Goal: Information Seeking & Learning: Learn about a topic

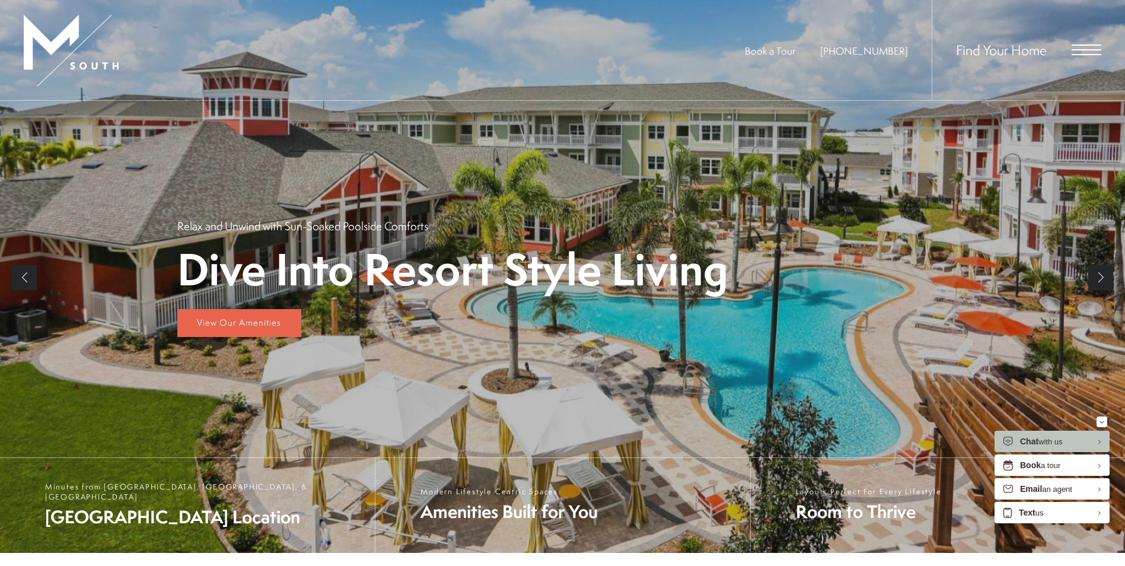
scroll to position [59, 0]
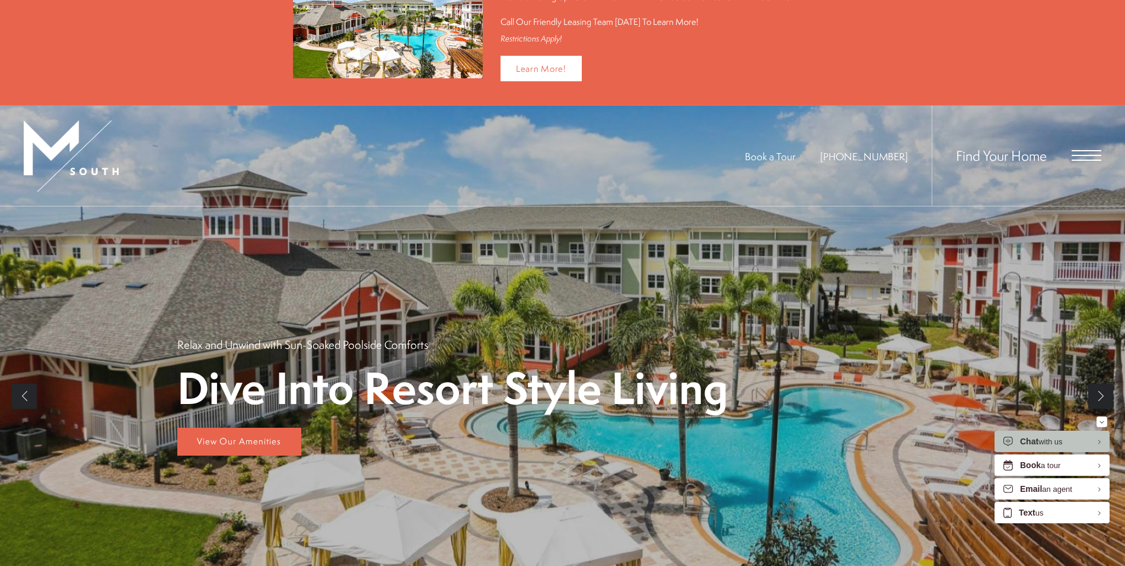
click at [1084, 151] on span "Open Menu" at bounding box center [1086, 150] width 30 height 1
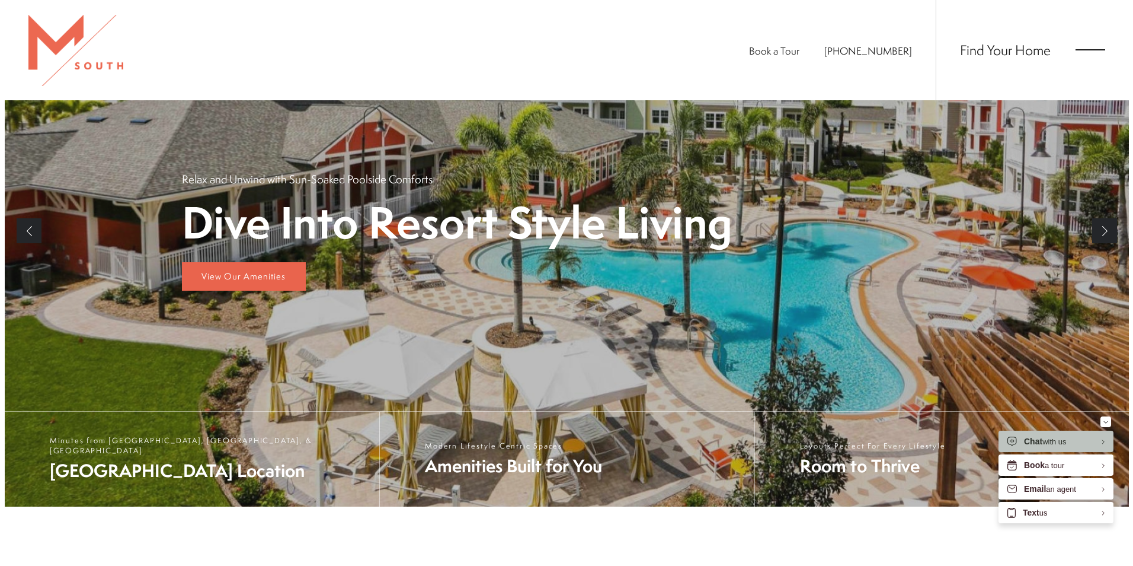
scroll to position [0, 0]
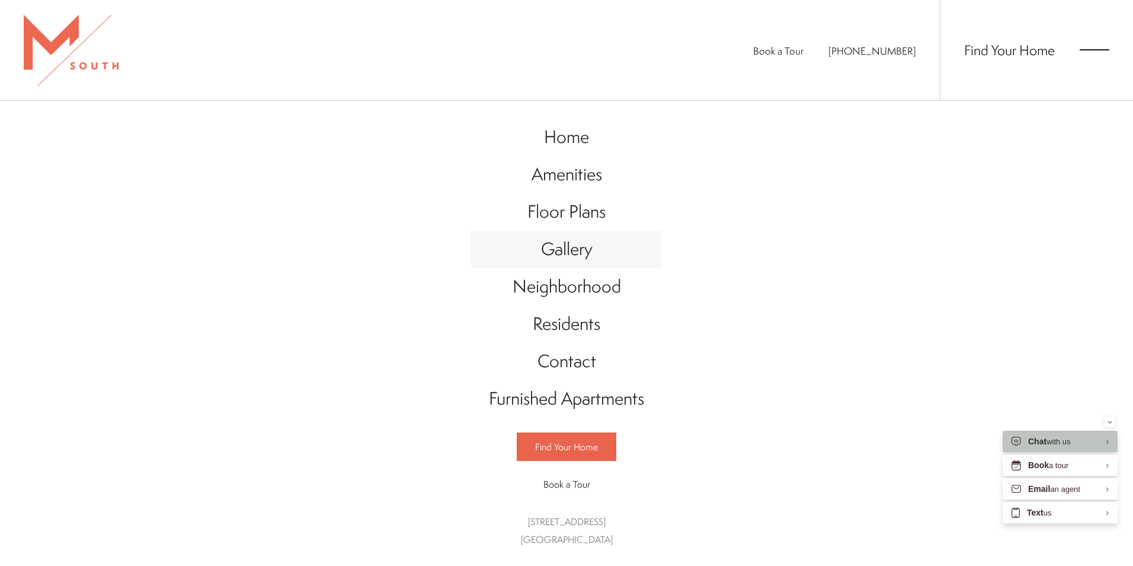
click at [547, 242] on span "Gallery" at bounding box center [567, 249] width 52 height 24
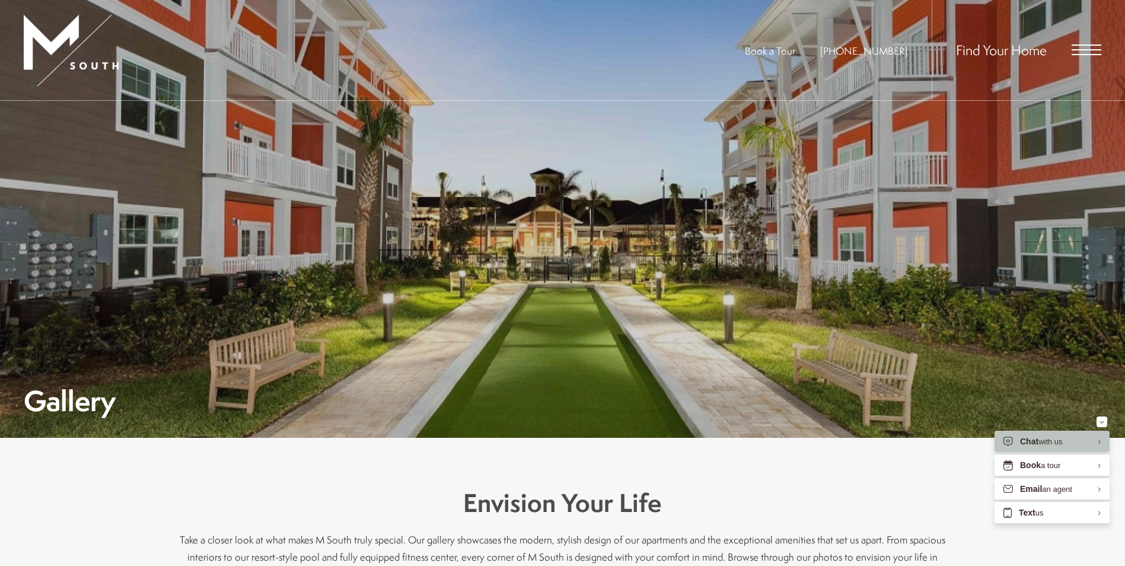
scroll to position [237, 0]
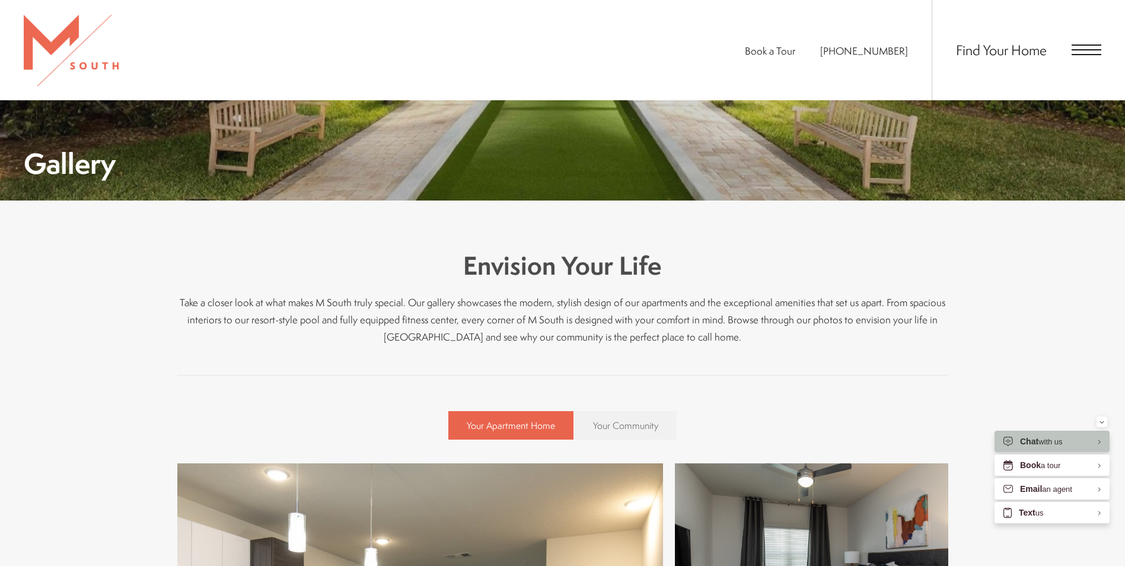
click at [625, 419] on span "Your Community" at bounding box center [625, 425] width 65 height 13
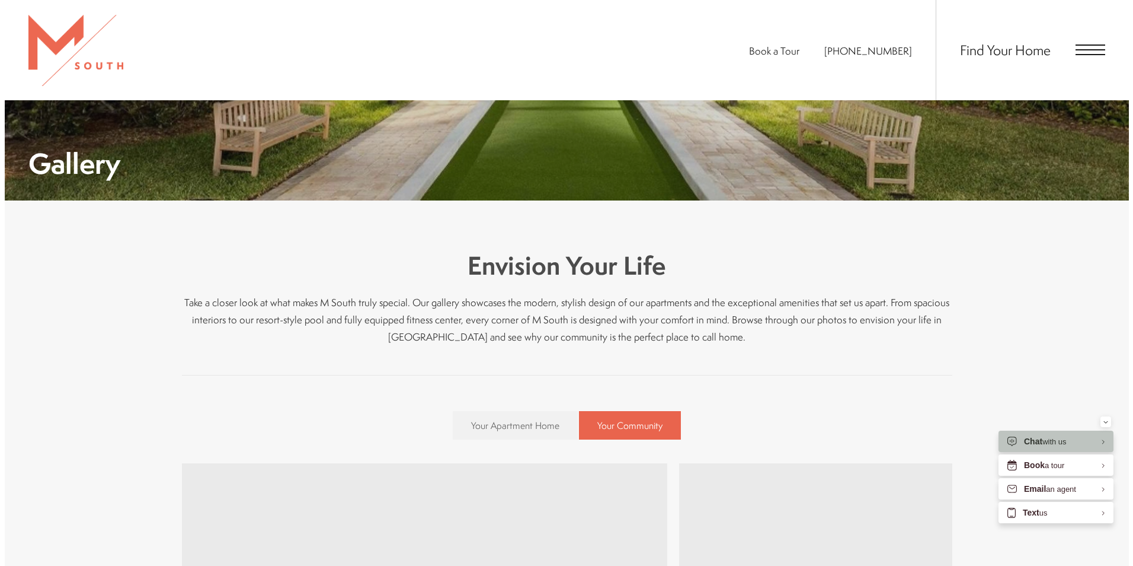
scroll to position [534, 0]
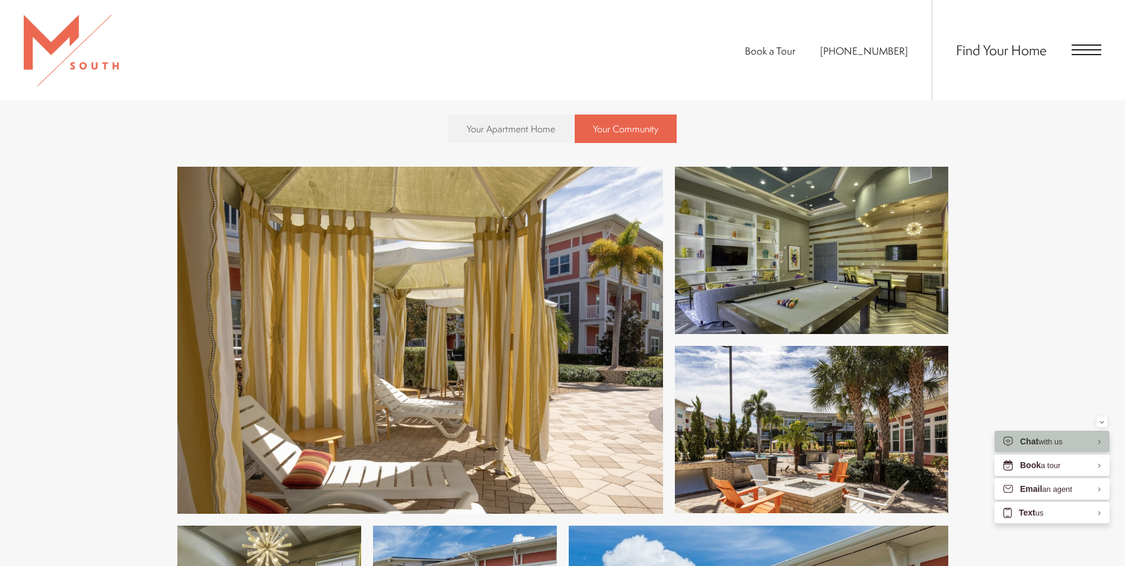
click at [517, 296] on img at bounding box center [420, 340] width 486 height 347
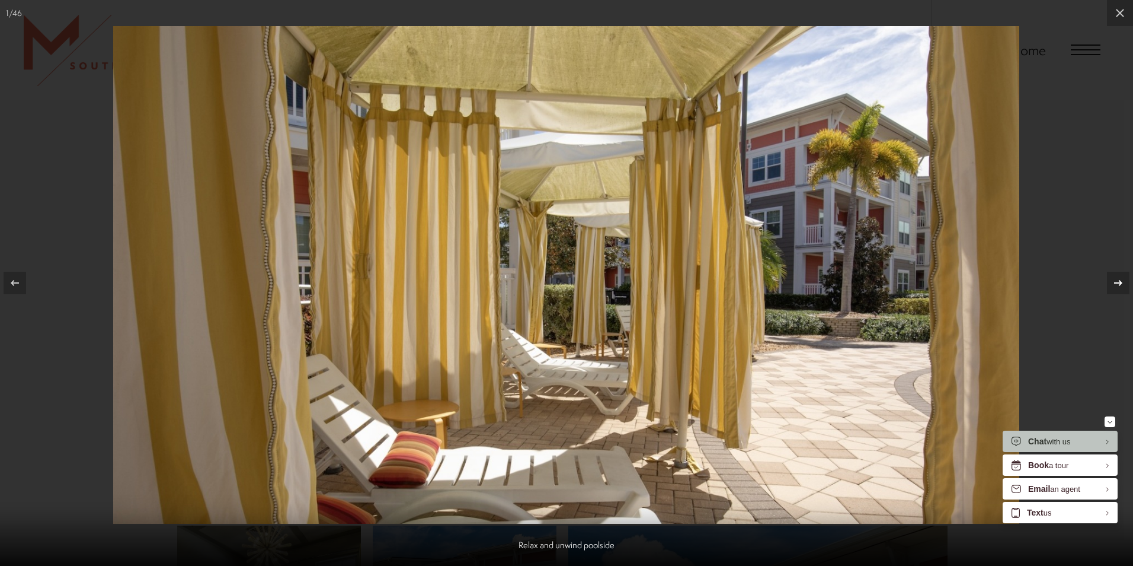
click at [1116, 276] on icon at bounding box center [1119, 283] width 14 height 14
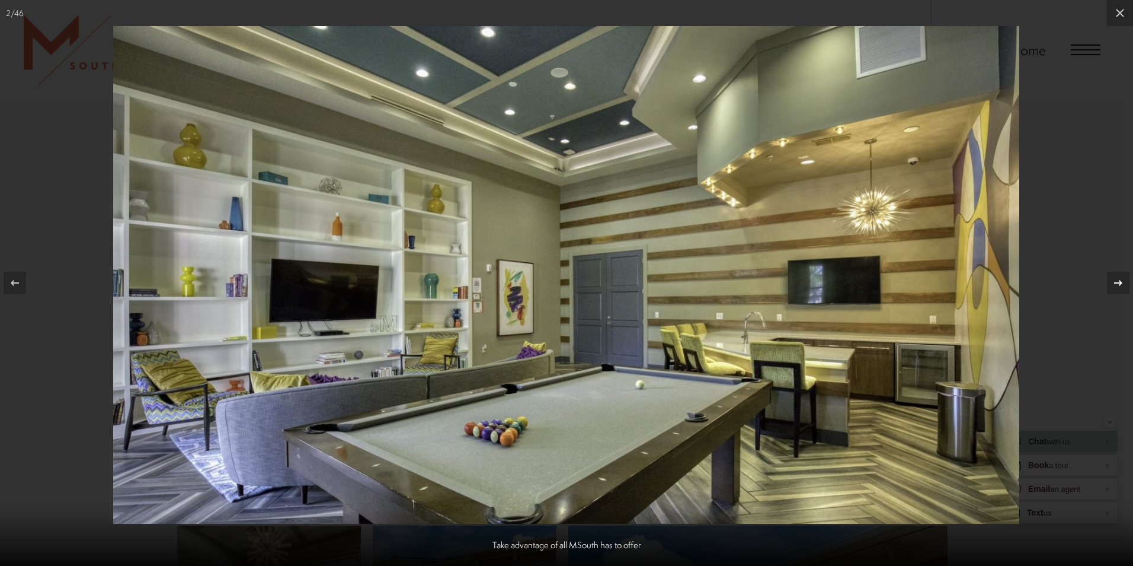
click at [1118, 288] on icon at bounding box center [1119, 283] width 14 height 14
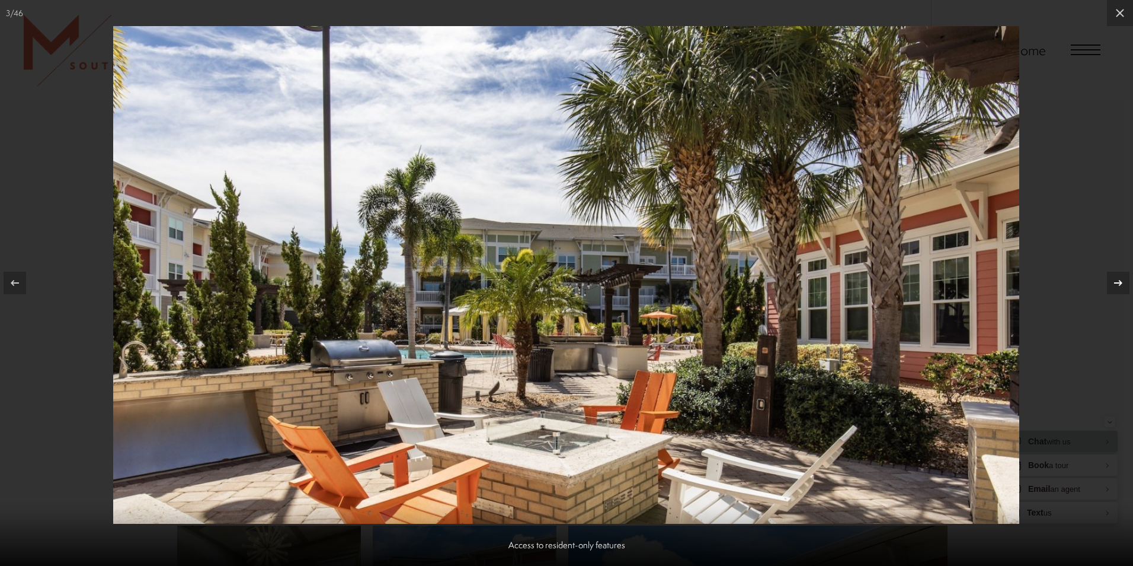
click at [1119, 279] on icon at bounding box center [1119, 283] width 14 height 14
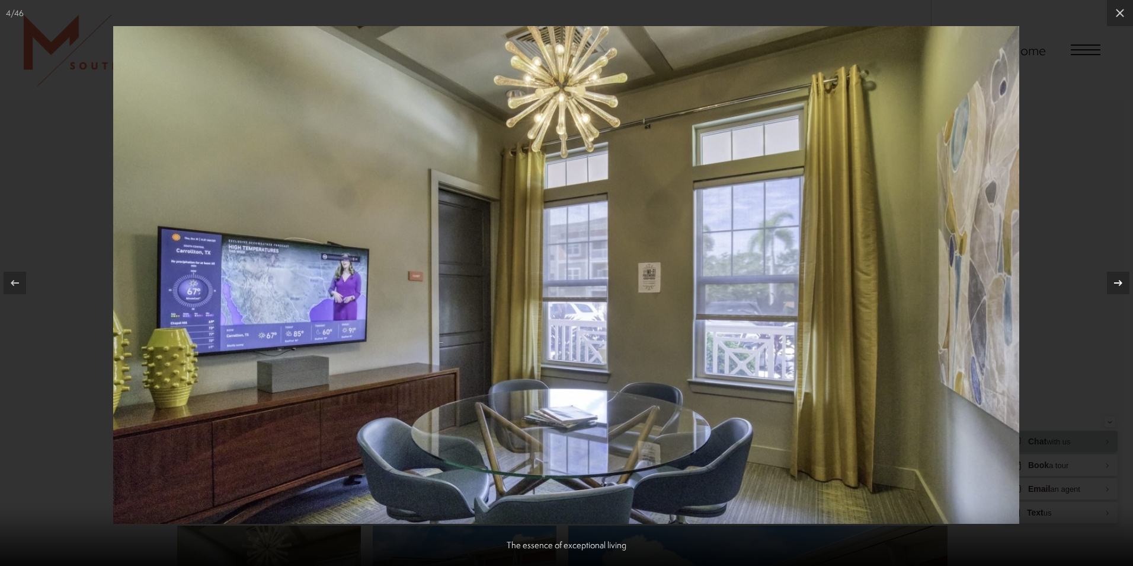
click at [1119, 280] on icon at bounding box center [1119, 283] width 14 height 14
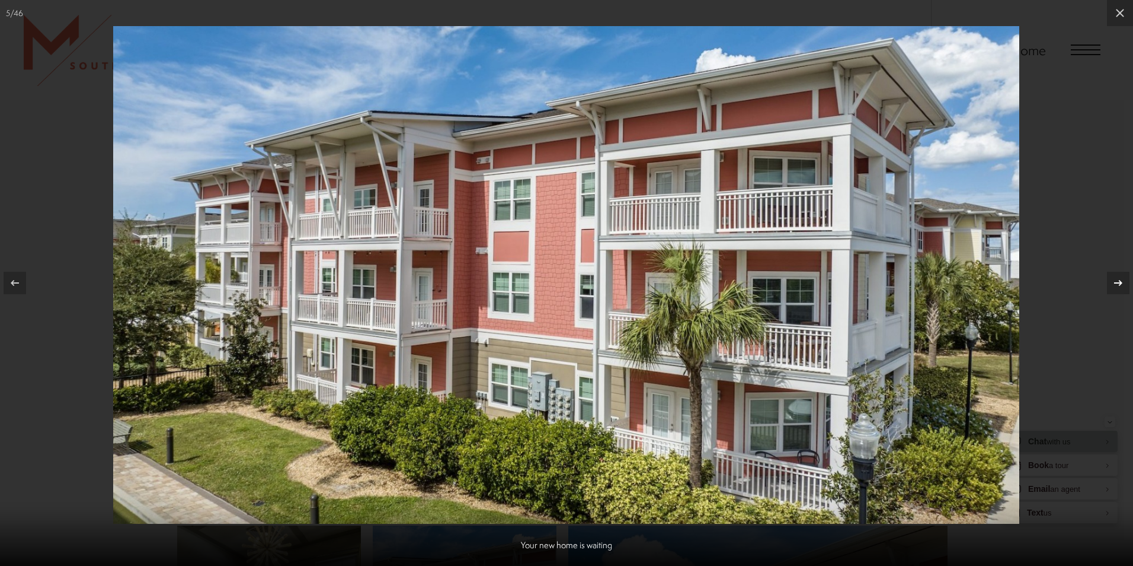
click at [1119, 280] on icon at bounding box center [1119, 283] width 14 height 14
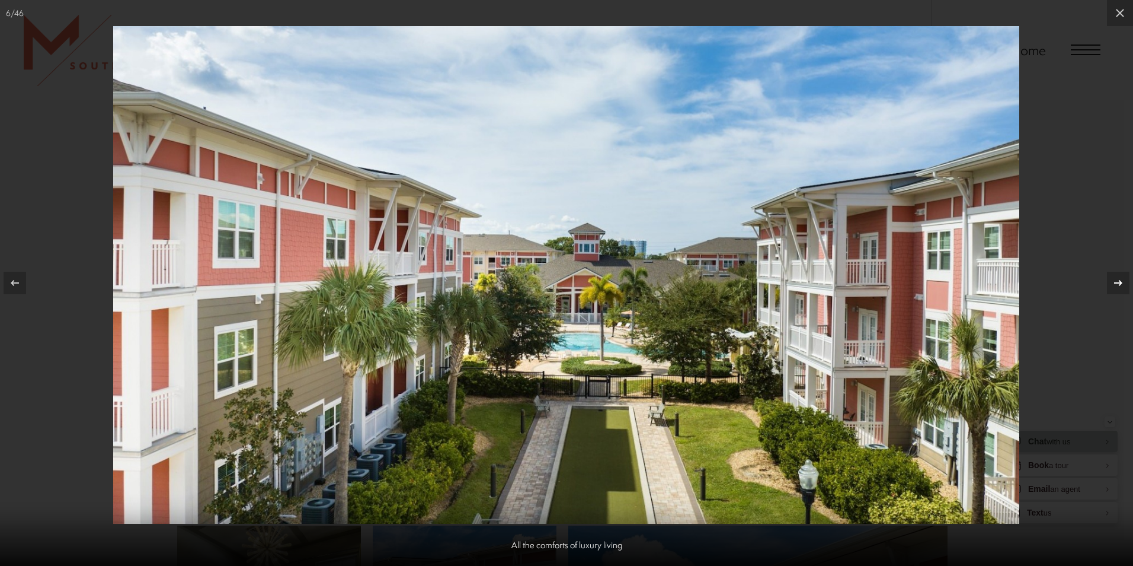
click at [1119, 280] on icon at bounding box center [1119, 283] width 14 height 14
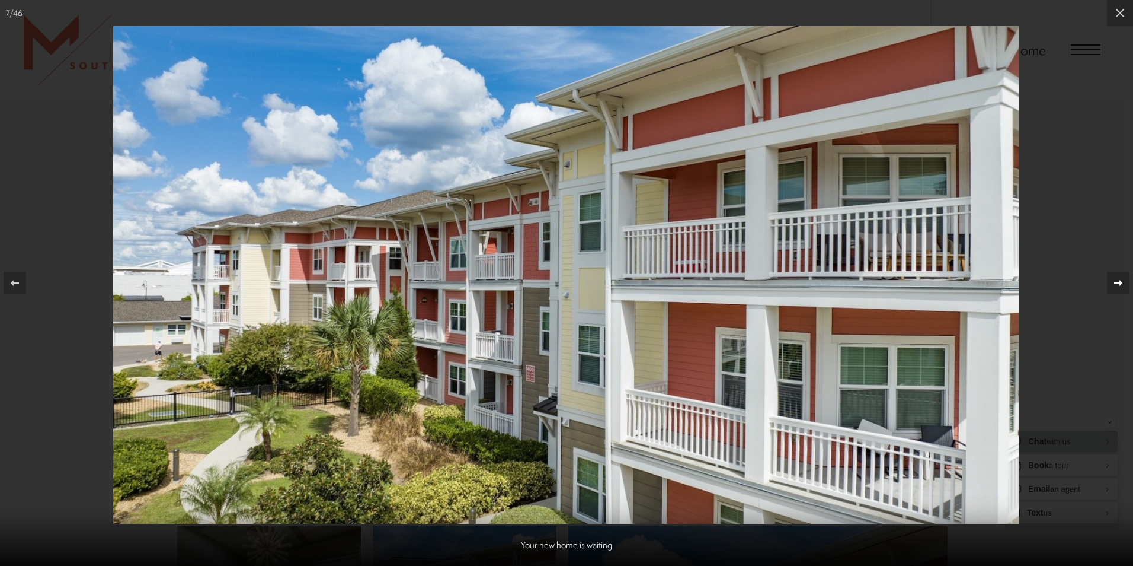
click at [1116, 280] on icon at bounding box center [1119, 283] width 14 height 14
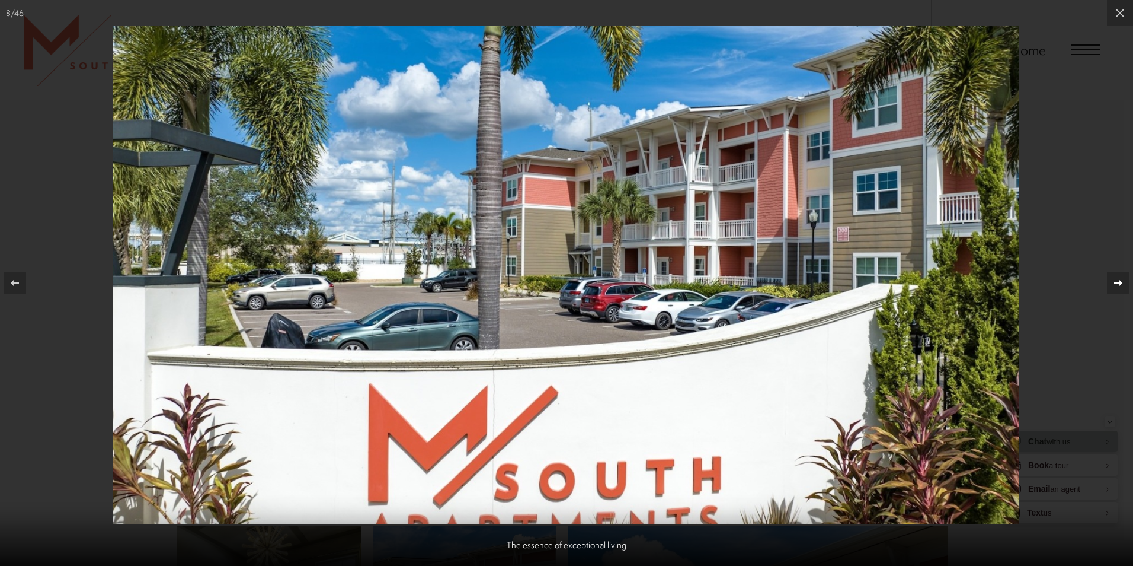
click at [1116, 280] on icon at bounding box center [1119, 283] width 14 height 14
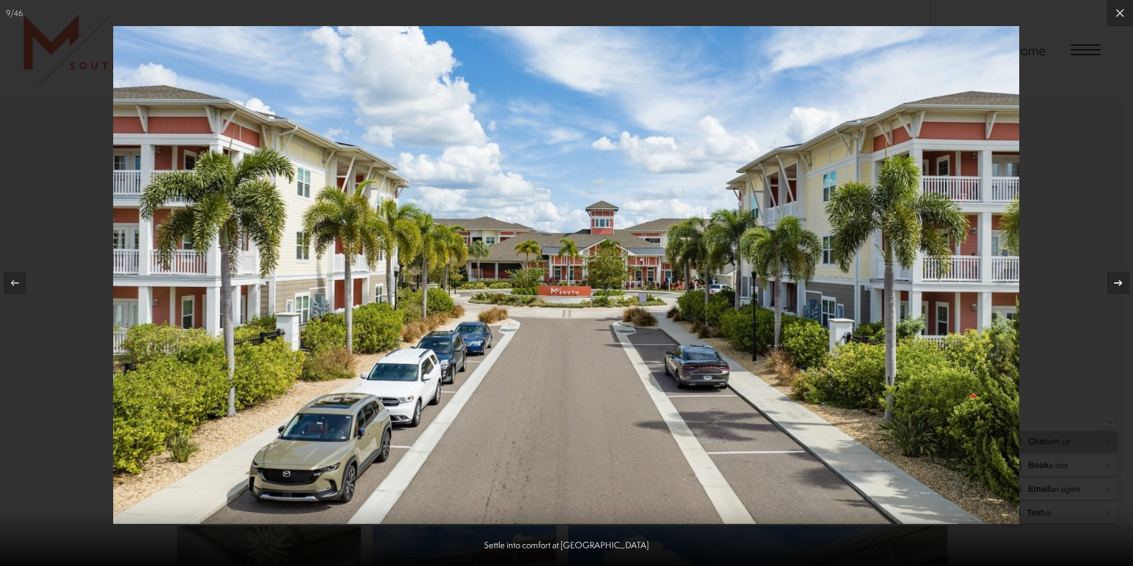
click at [1116, 280] on icon at bounding box center [1119, 283] width 14 height 14
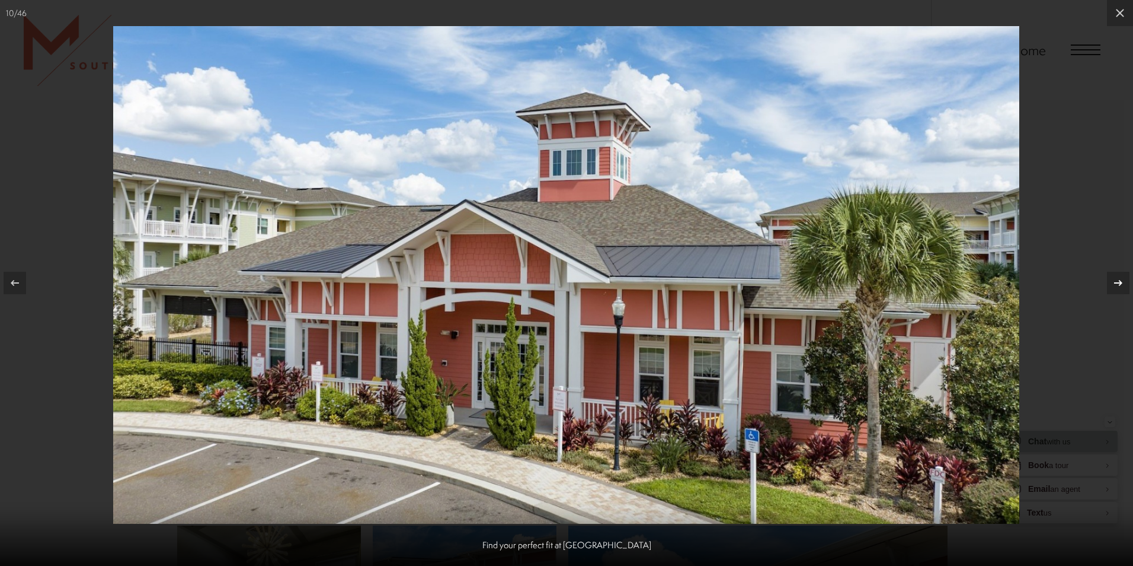
click at [1116, 280] on icon at bounding box center [1119, 283] width 14 height 14
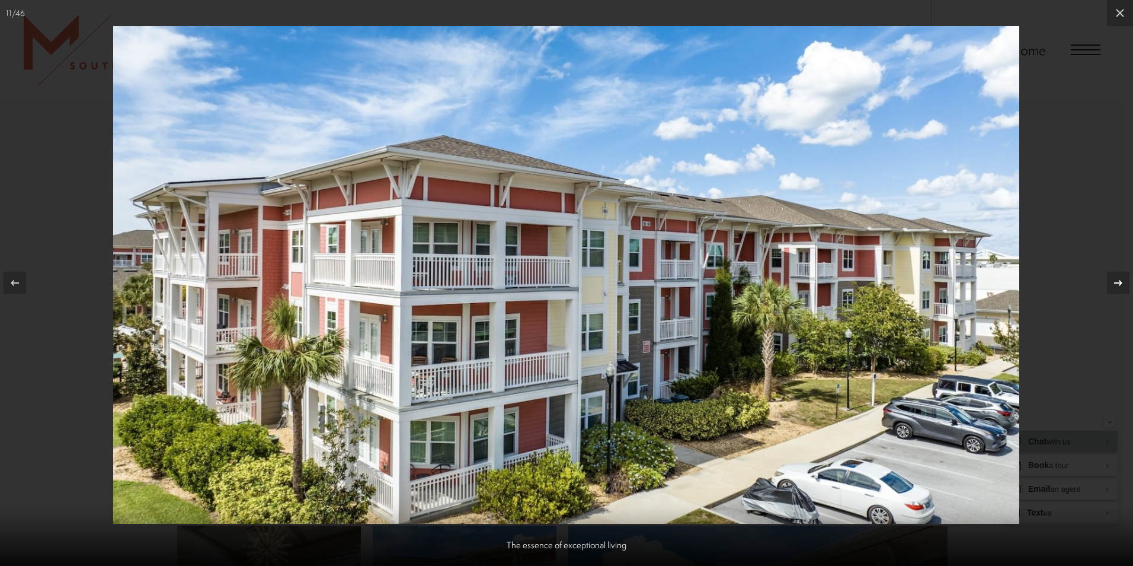
click at [1116, 280] on icon at bounding box center [1119, 283] width 14 height 14
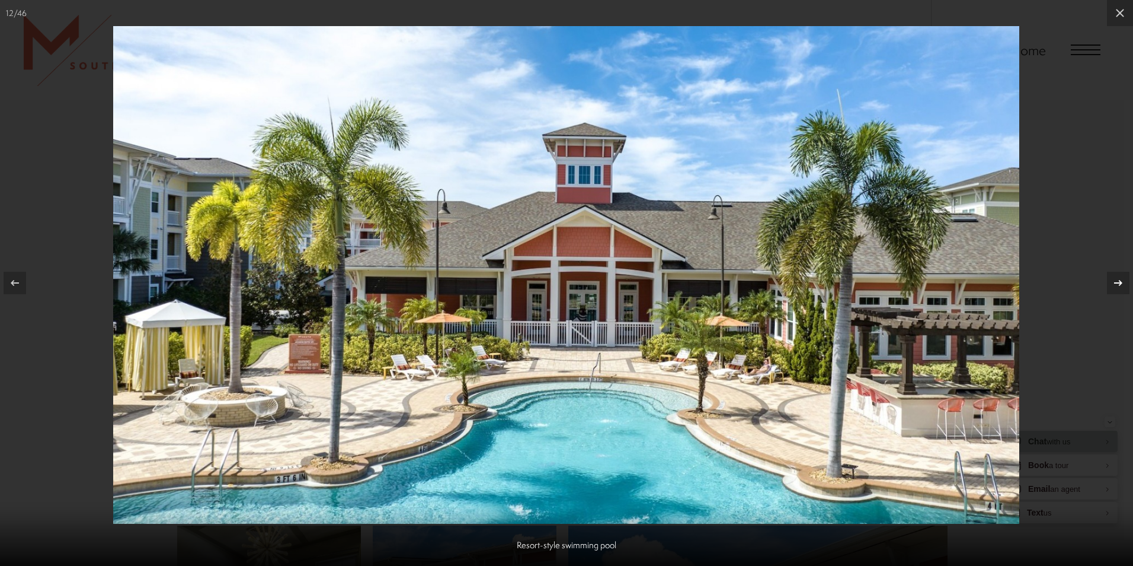
click at [1116, 280] on icon at bounding box center [1119, 283] width 14 height 14
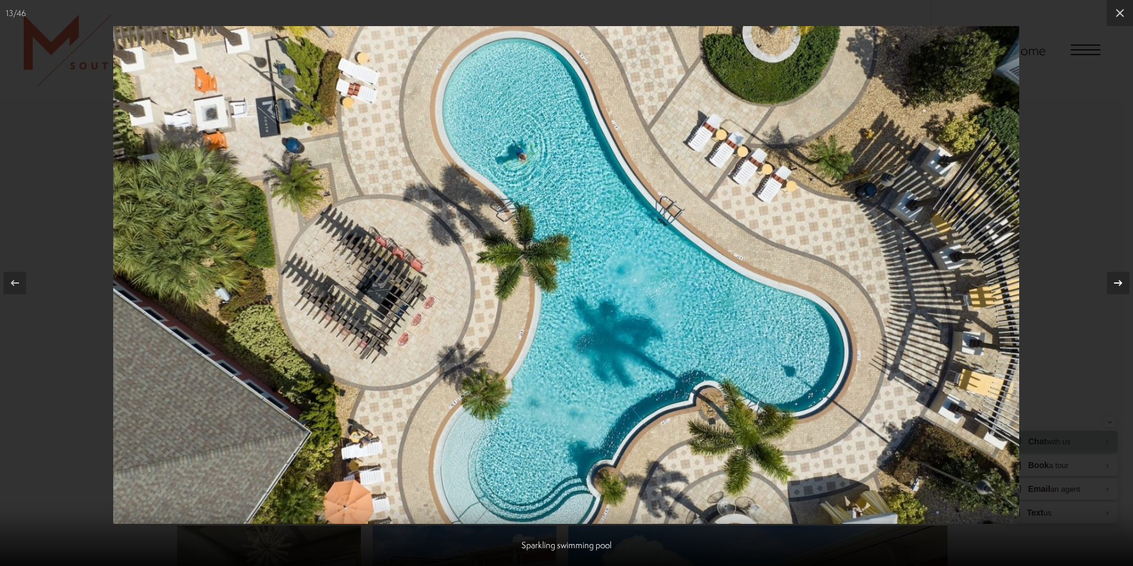
click at [1114, 276] on icon at bounding box center [1119, 283] width 14 height 14
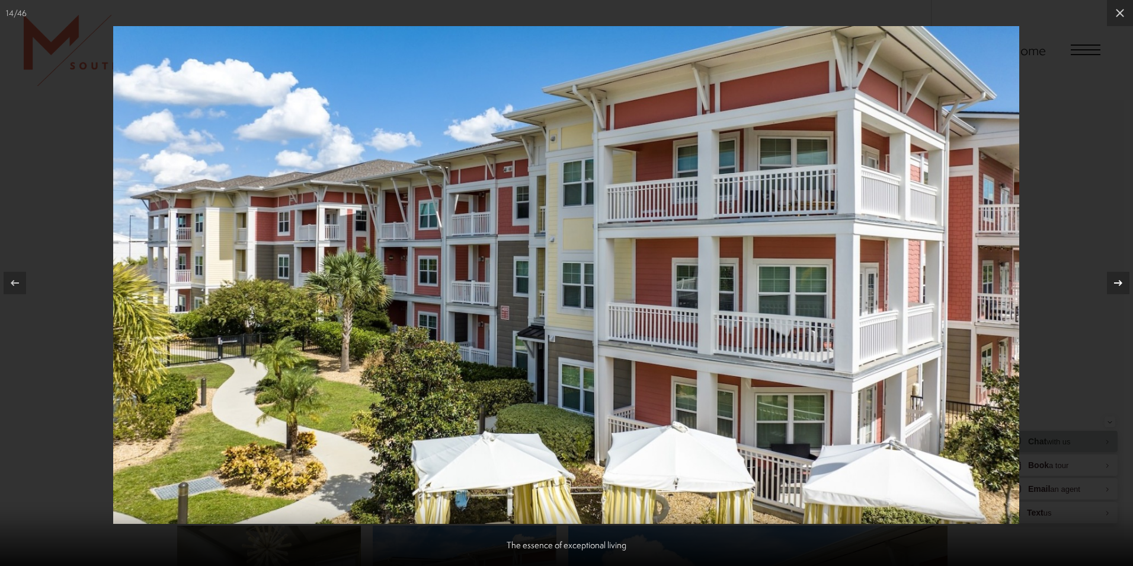
click at [1114, 276] on icon at bounding box center [1119, 283] width 14 height 14
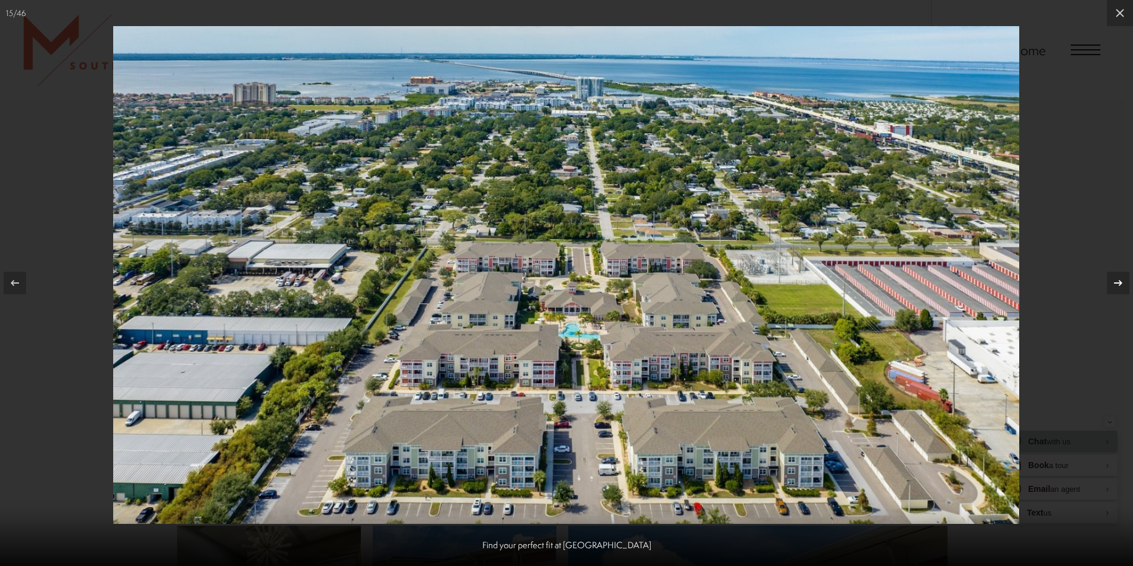
click at [1114, 276] on icon at bounding box center [1119, 283] width 14 height 14
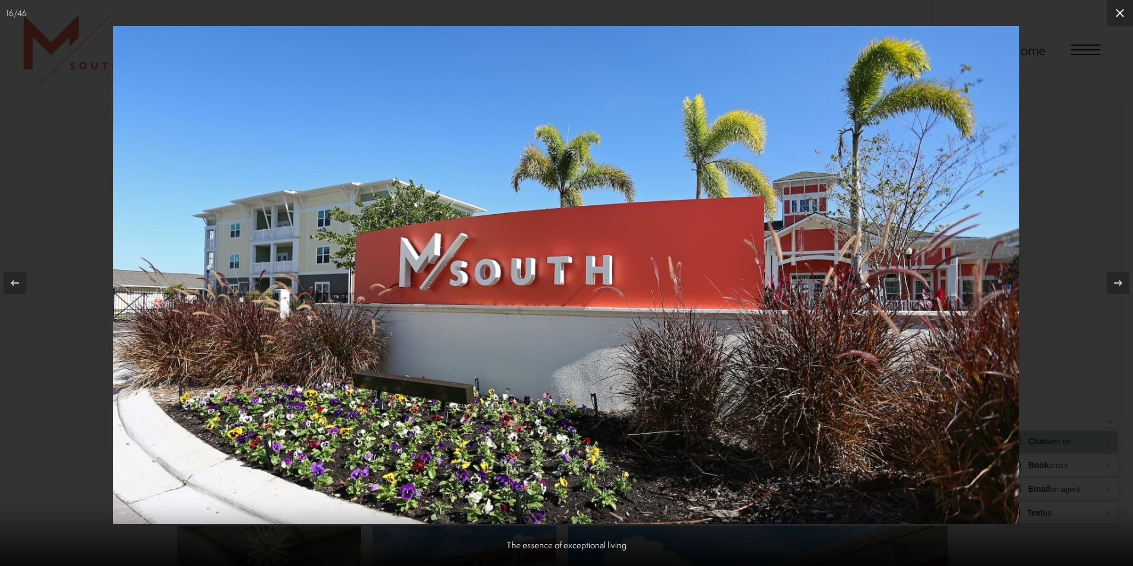
click at [1122, 15] on icon at bounding box center [1120, 13] width 14 height 14
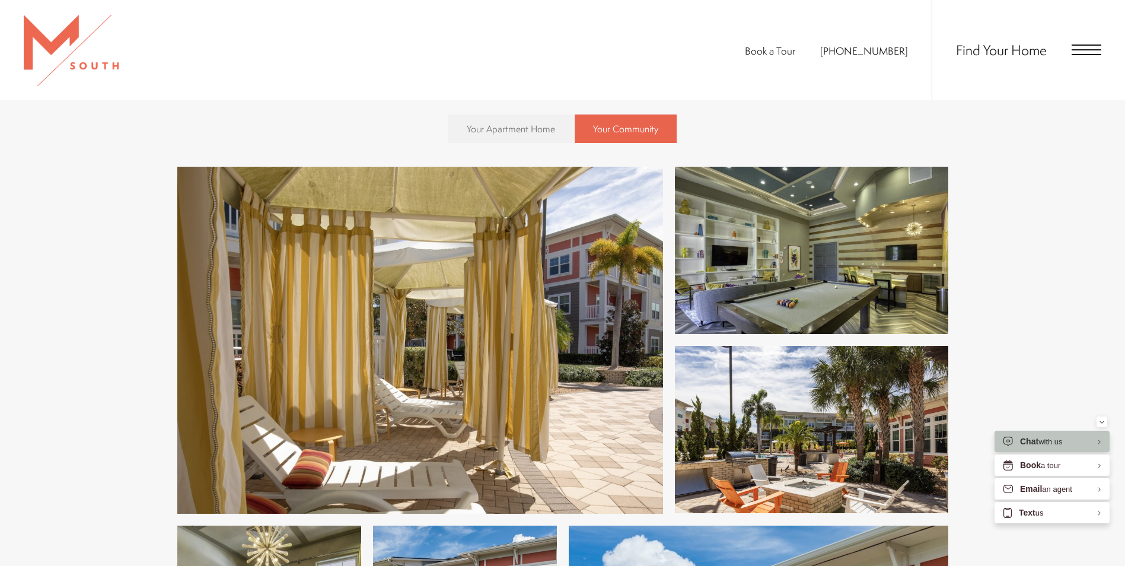
click at [504, 131] on span "Your Apartment Home" at bounding box center [511, 128] width 88 height 13
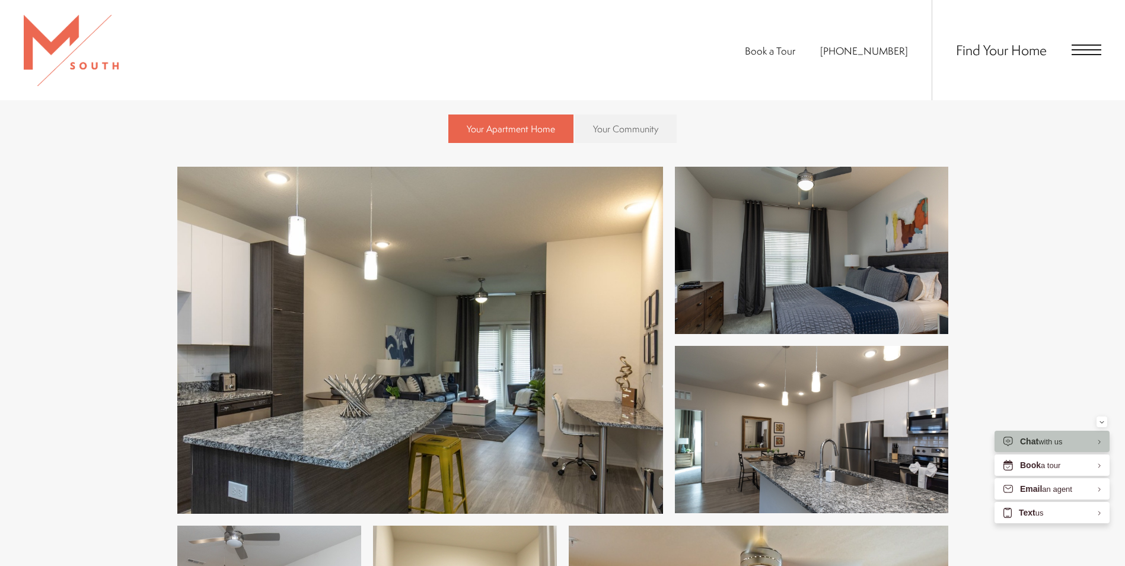
click at [484, 316] on img at bounding box center [420, 340] width 486 height 347
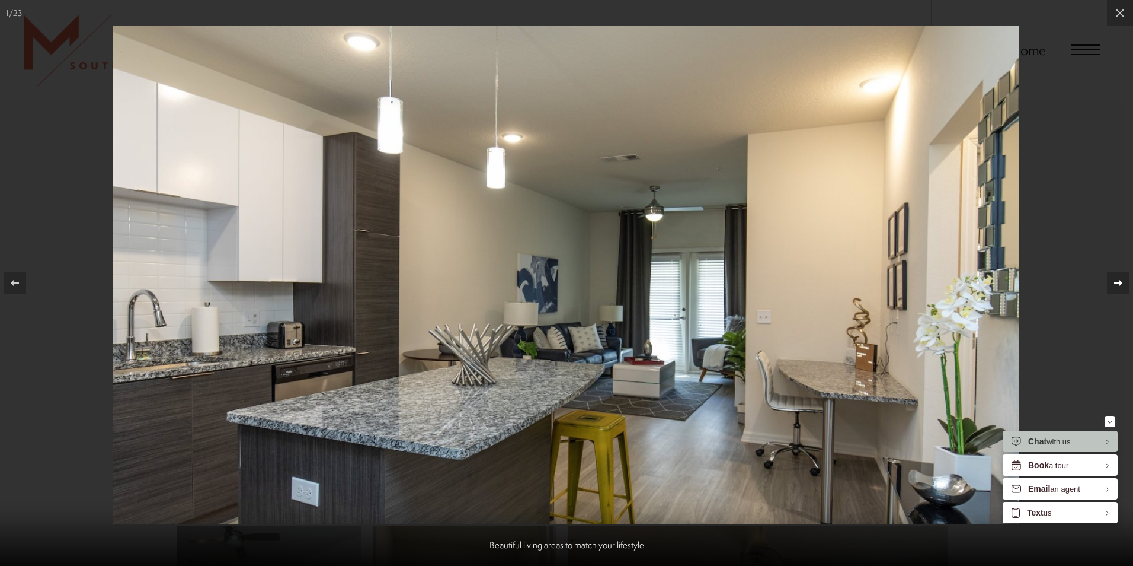
click at [1119, 277] on icon at bounding box center [1119, 283] width 14 height 14
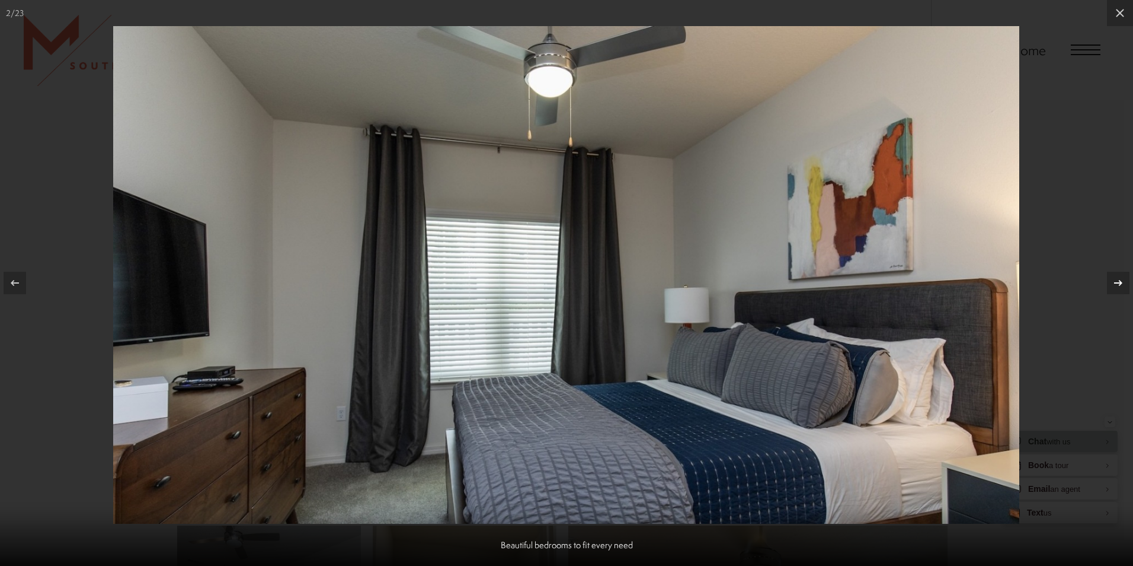
click at [1119, 277] on icon at bounding box center [1119, 283] width 14 height 14
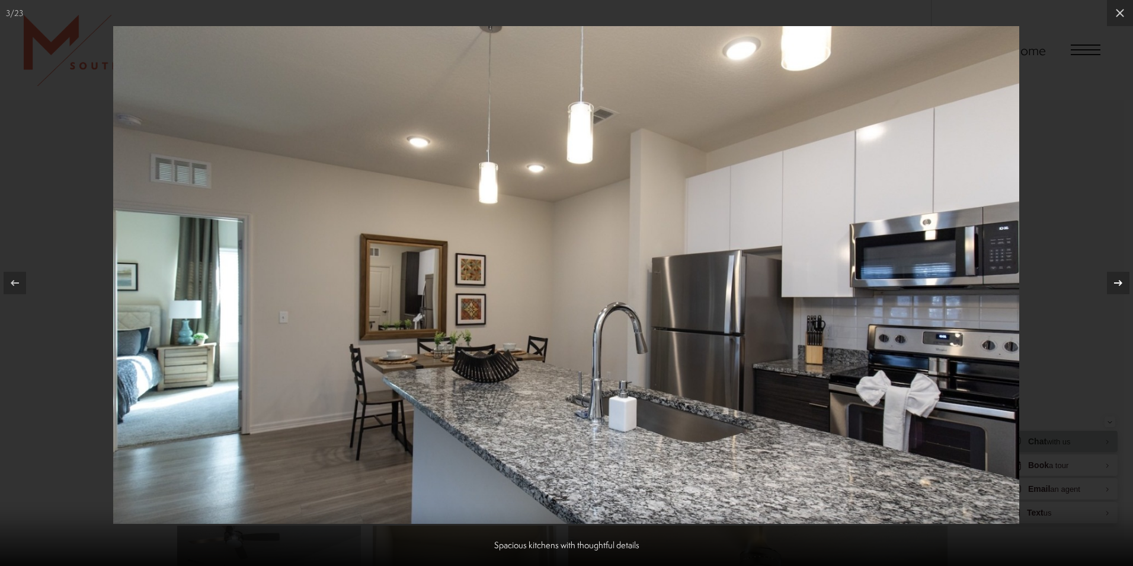
click at [1124, 278] on icon at bounding box center [1119, 283] width 14 height 14
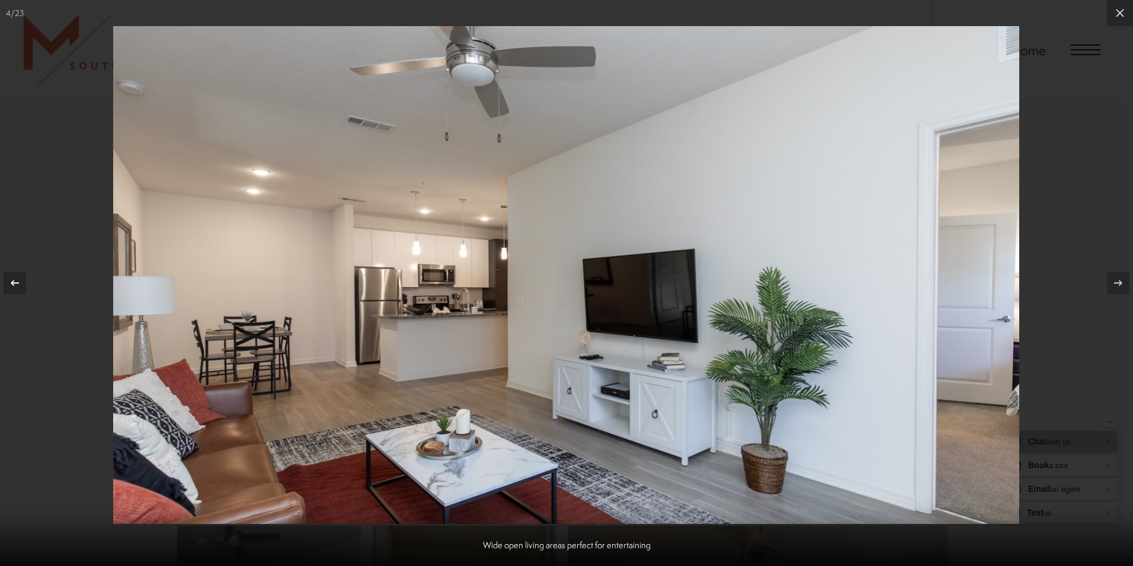
click at [20, 282] on icon at bounding box center [15, 283] width 14 height 14
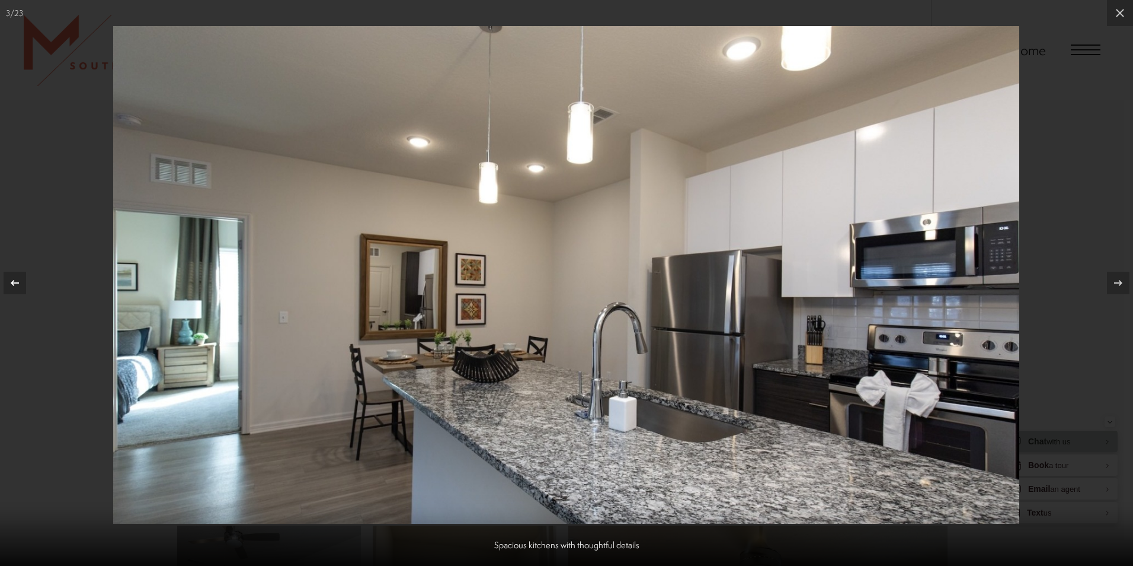
click at [15, 278] on icon at bounding box center [15, 283] width 14 height 14
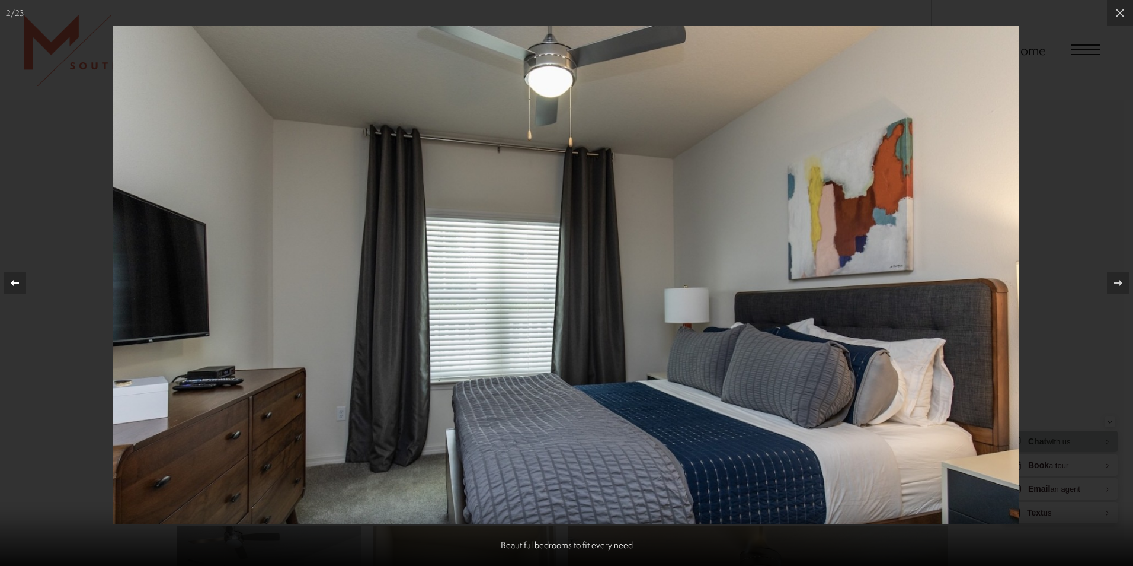
click at [15, 286] on icon at bounding box center [15, 283] width 14 height 14
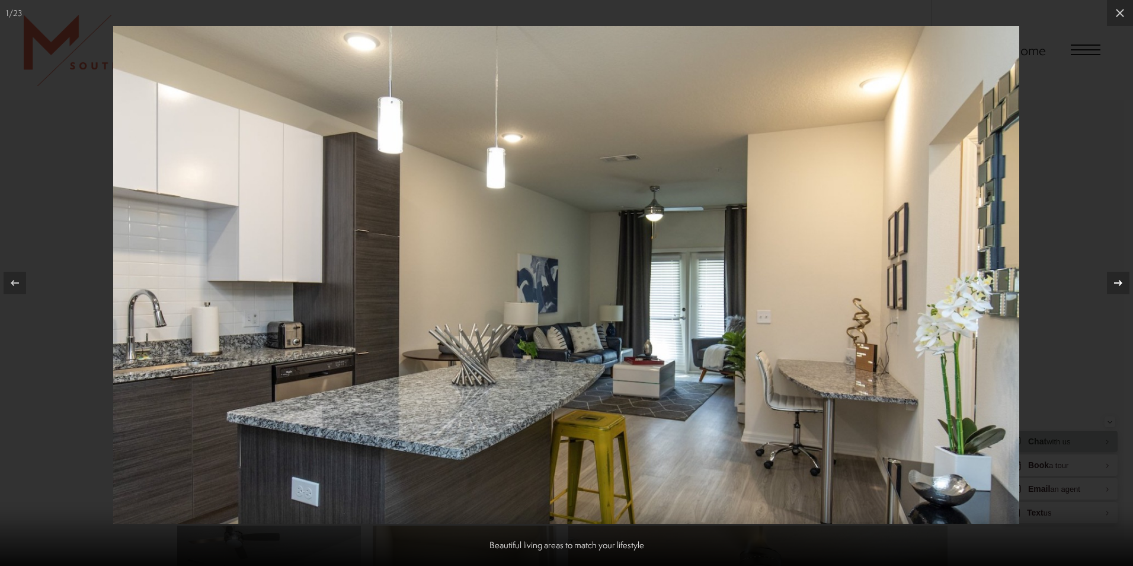
click at [1113, 275] on div at bounding box center [1118, 283] width 23 height 23
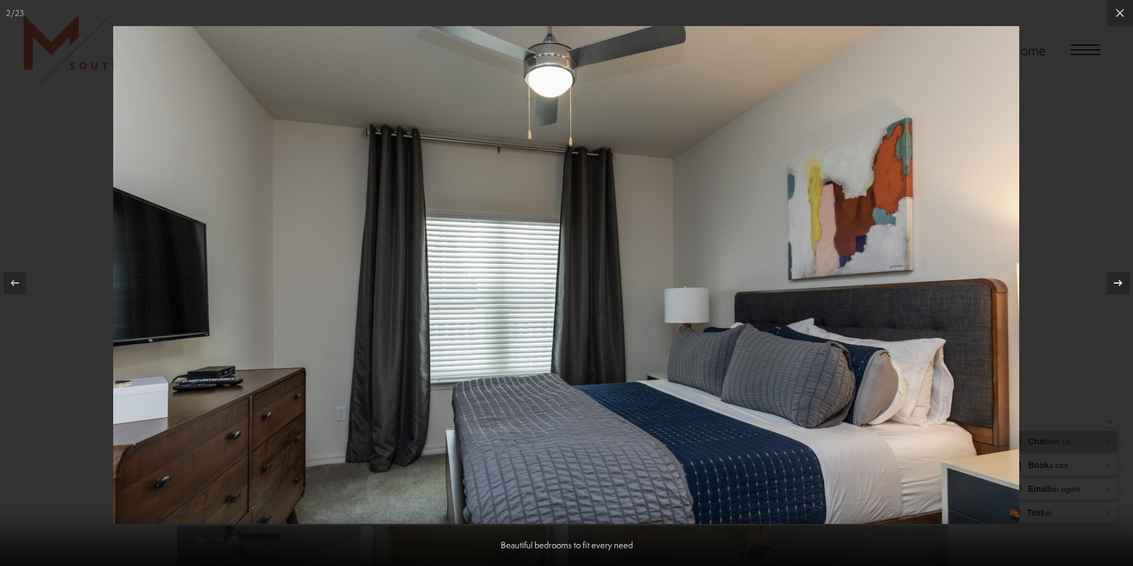
click at [1116, 277] on icon at bounding box center [1119, 283] width 14 height 14
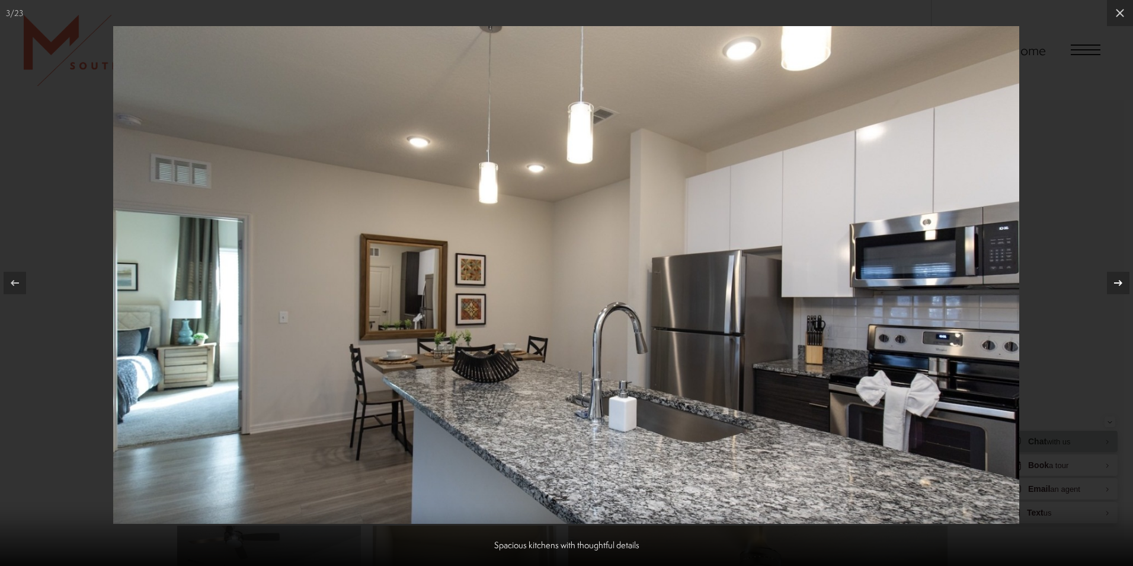
click at [1112, 279] on icon at bounding box center [1119, 283] width 14 height 14
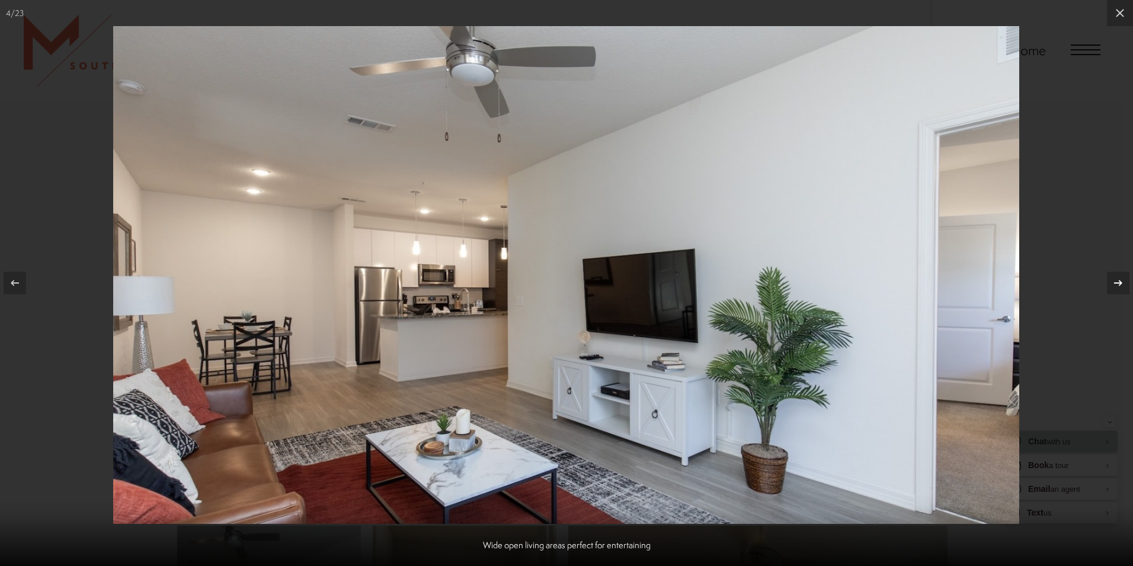
click at [1115, 282] on icon at bounding box center [1119, 283] width 14 height 14
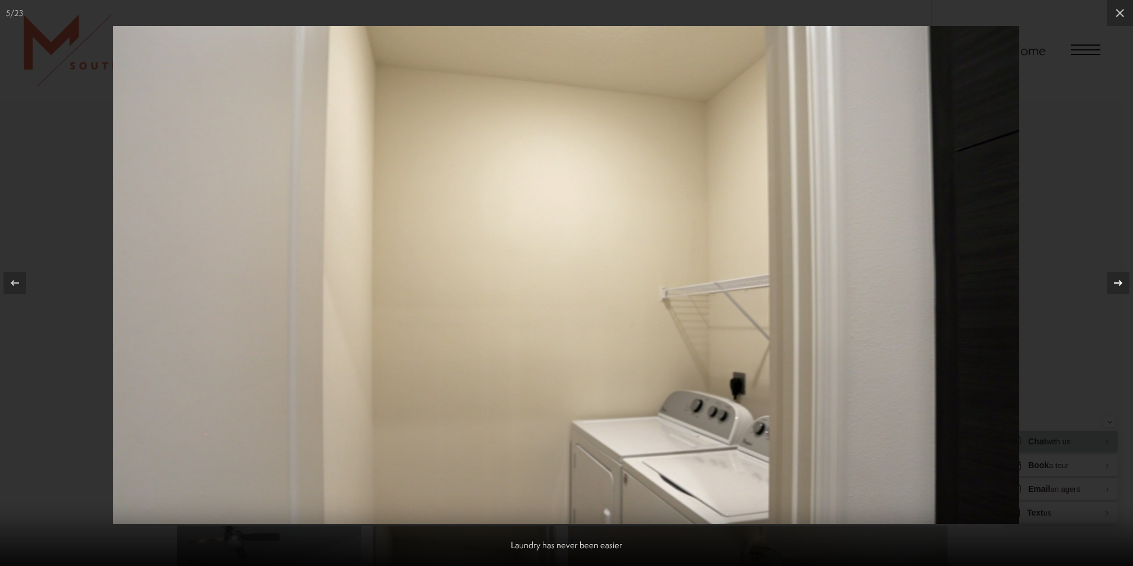
click at [1115, 282] on icon at bounding box center [1119, 283] width 14 height 14
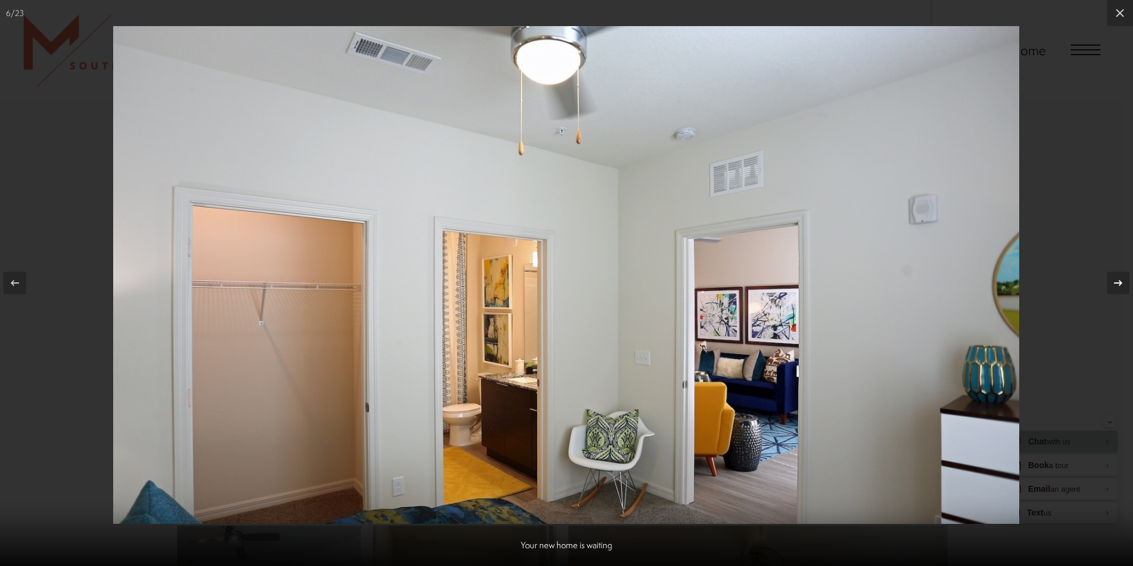
click at [1114, 275] on div at bounding box center [1118, 283] width 23 height 23
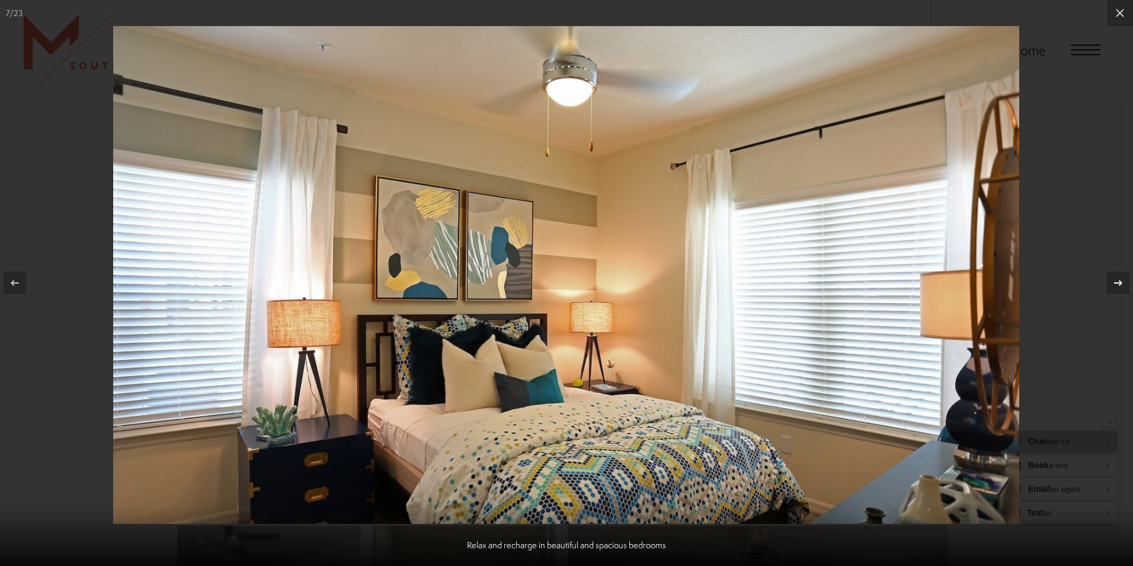
click at [1117, 281] on icon at bounding box center [1119, 283] width 14 height 14
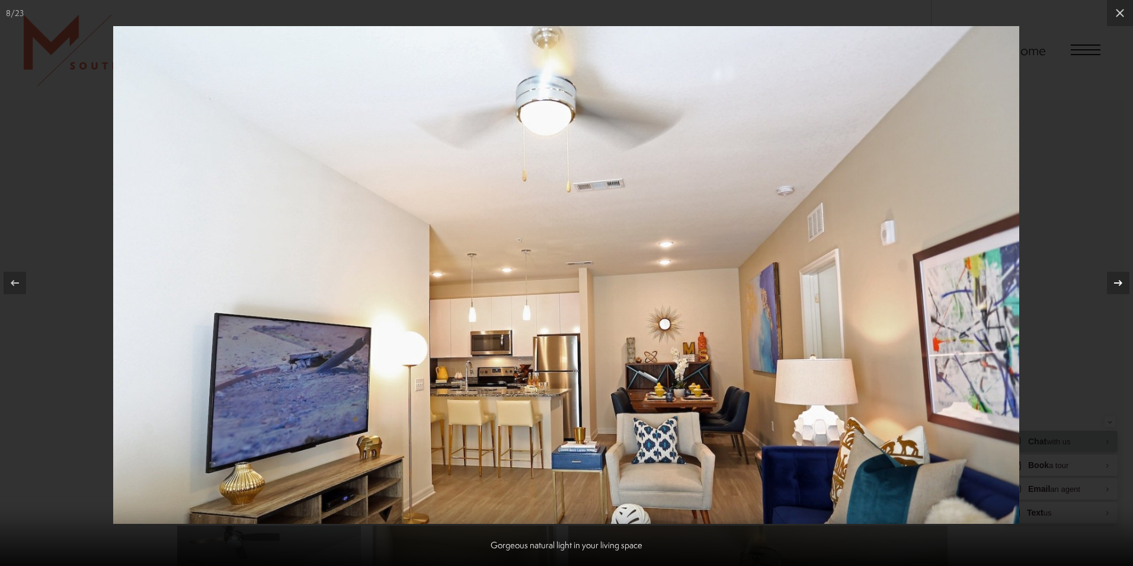
click at [1117, 281] on icon at bounding box center [1119, 283] width 14 height 14
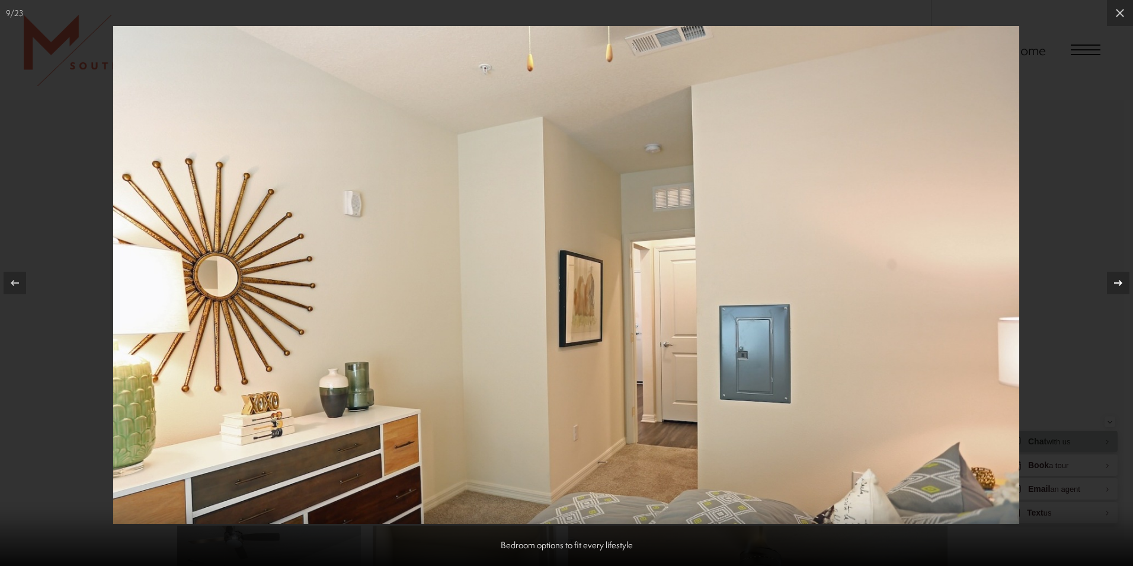
click at [1124, 286] on div at bounding box center [1118, 283] width 23 height 23
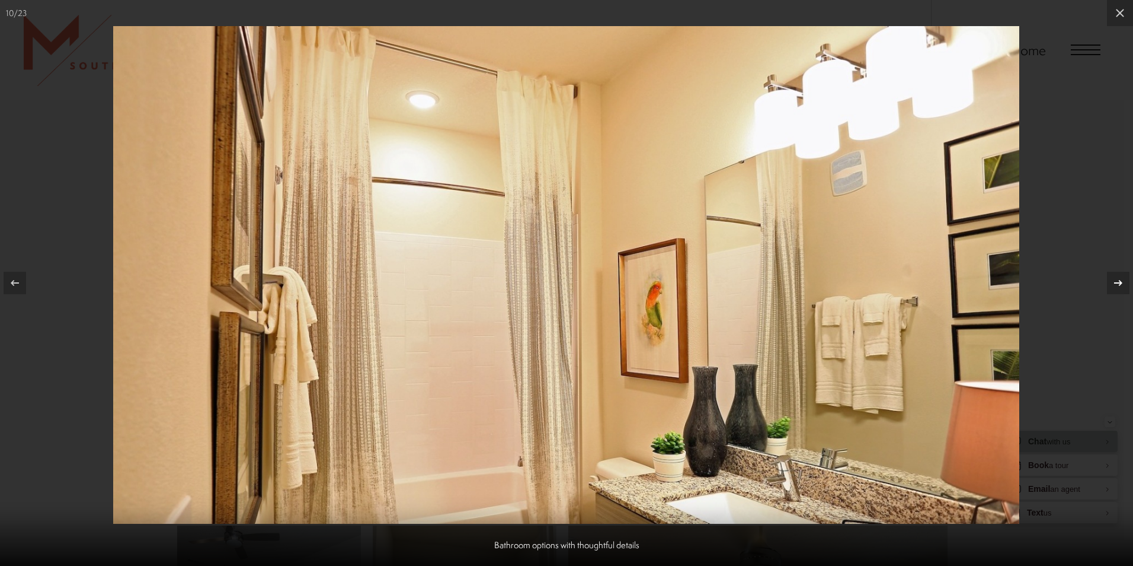
click at [1119, 284] on icon at bounding box center [1119, 283] width 14 height 14
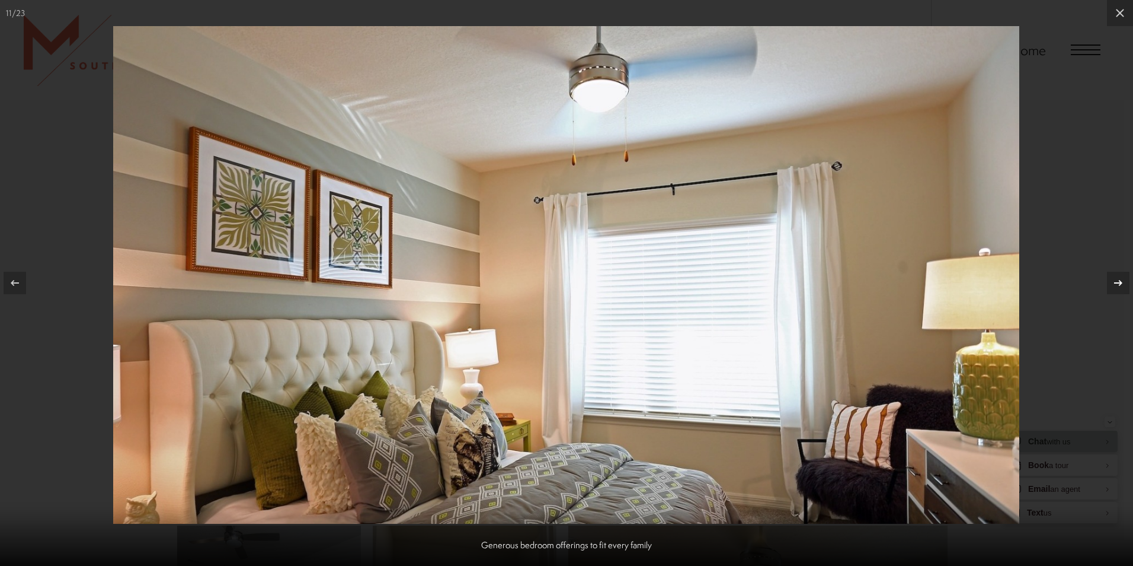
click at [1119, 284] on icon at bounding box center [1119, 283] width 14 height 14
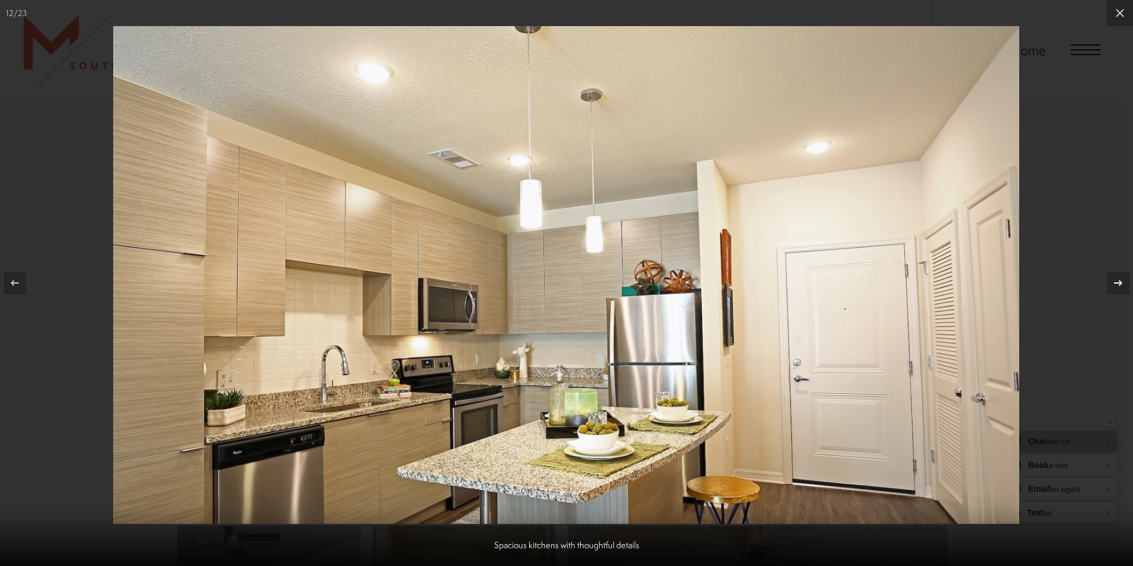
click at [1111, 285] on div at bounding box center [1118, 283] width 23 height 23
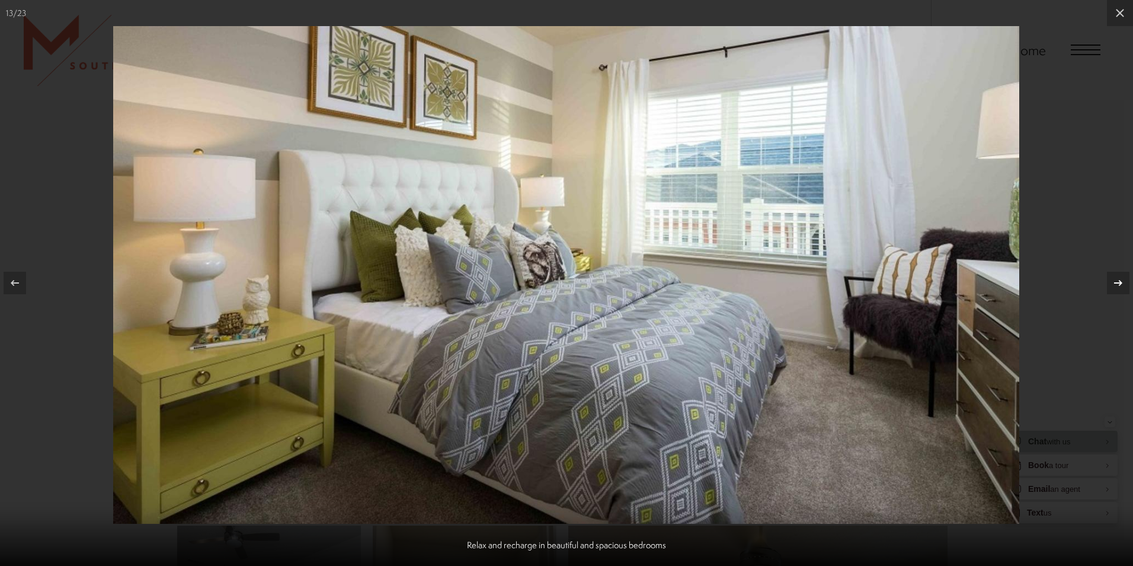
click at [1111, 285] on div at bounding box center [1118, 283] width 23 height 23
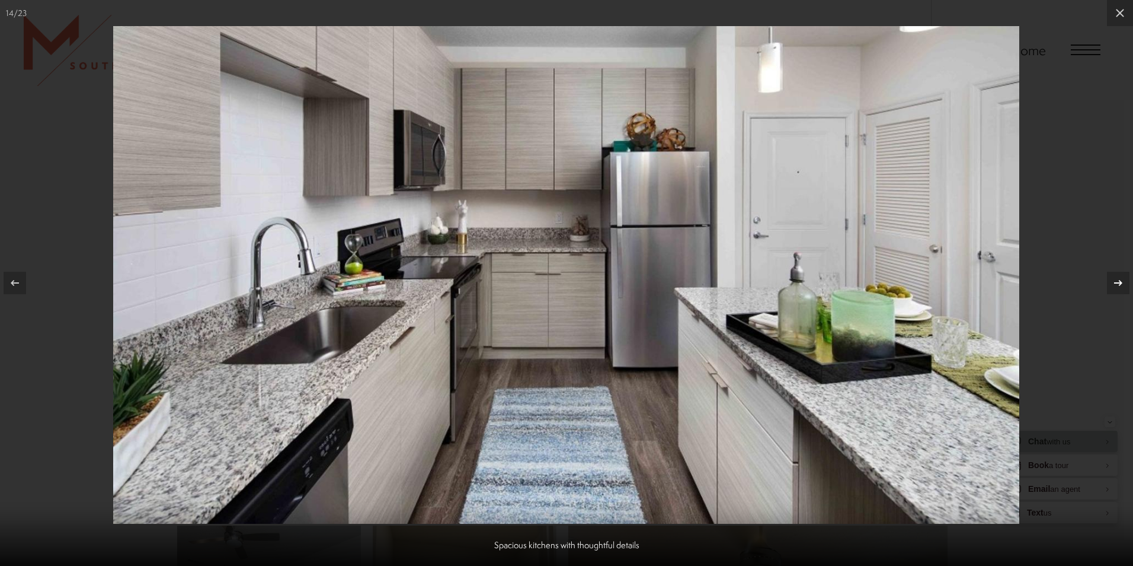
click at [1111, 285] on div at bounding box center [1118, 283] width 23 height 23
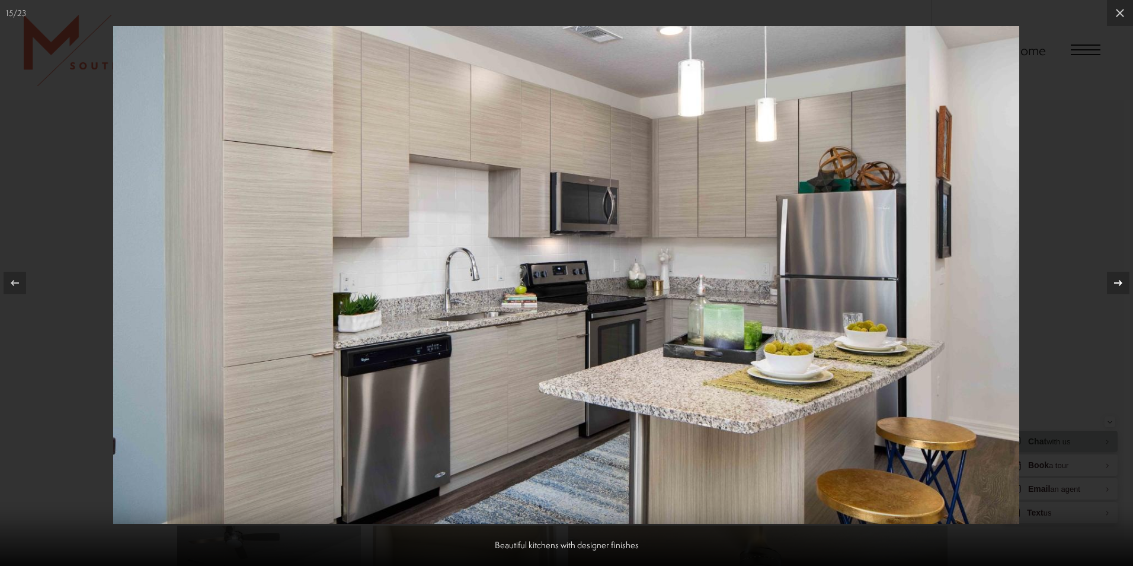
click at [1111, 285] on div at bounding box center [1118, 283] width 23 height 23
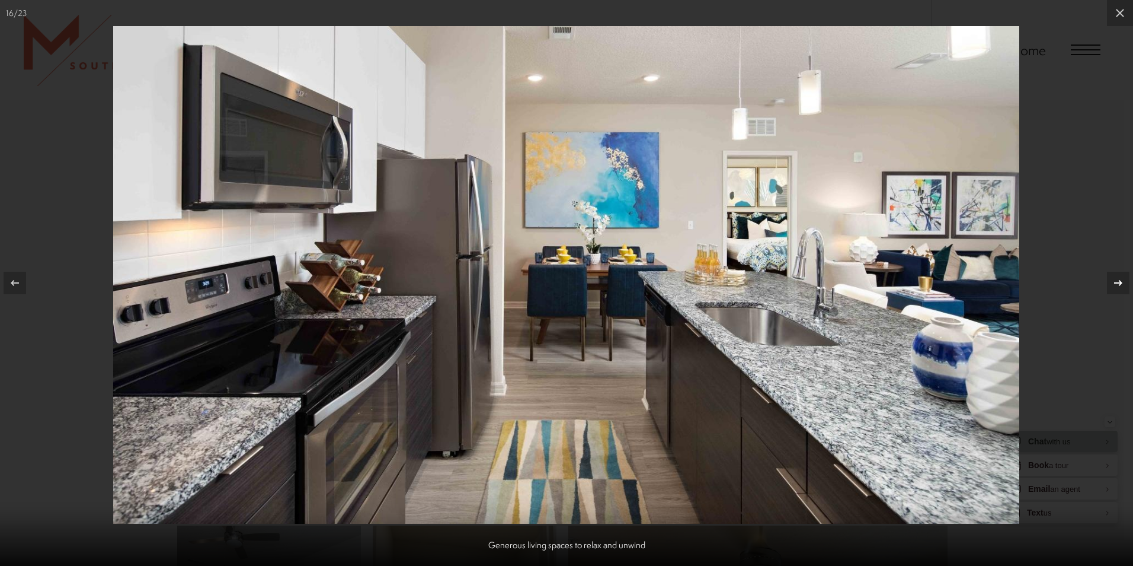
click at [1114, 275] on div at bounding box center [1118, 283] width 23 height 23
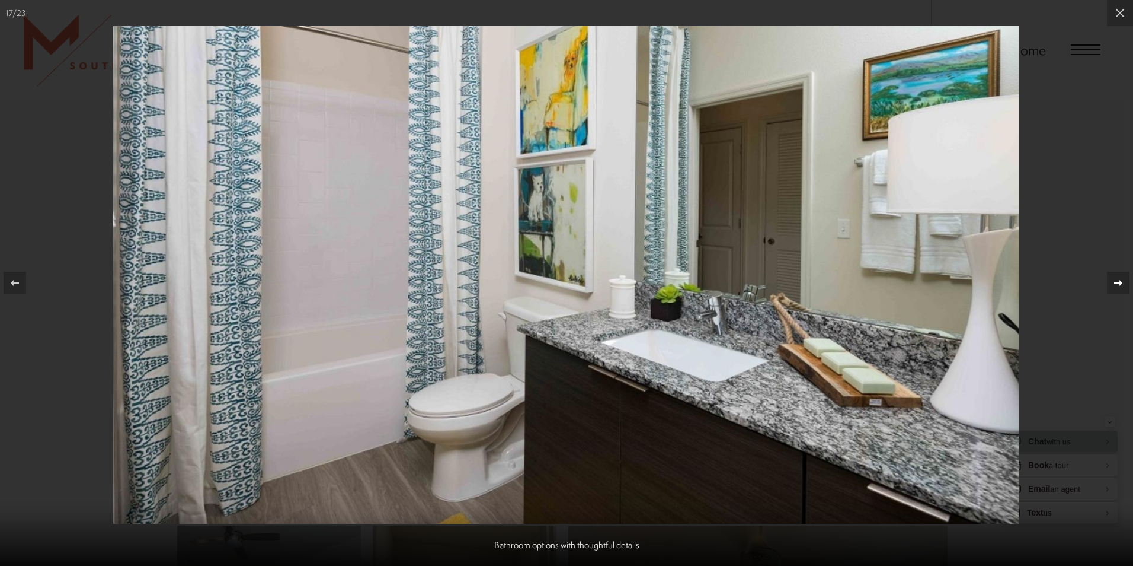
click at [1120, 279] on icon at bounding box center [1119, 283] width 14 height 14
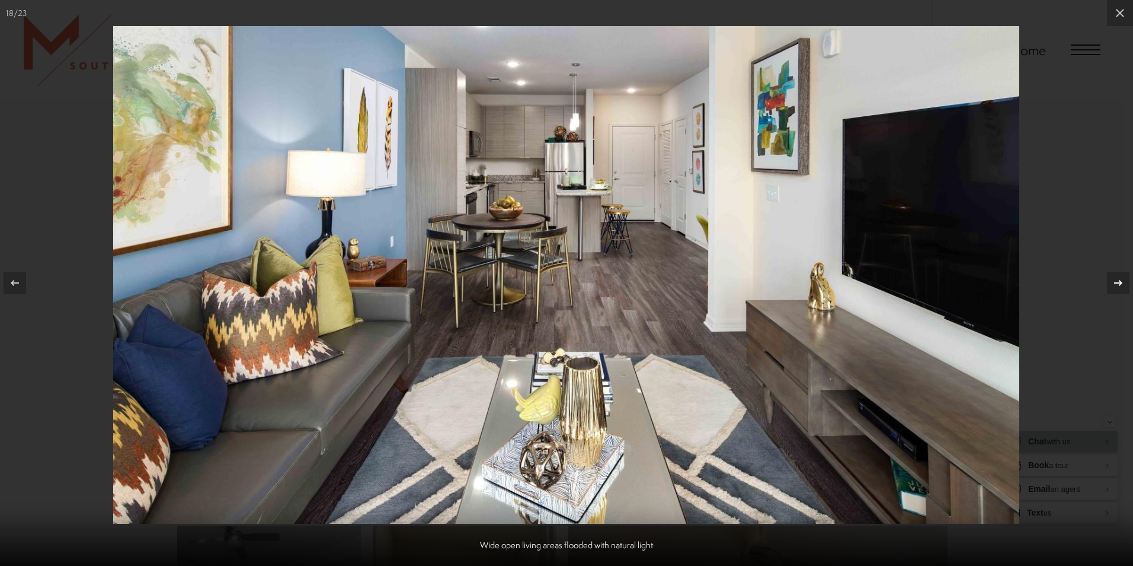
click at [1118, 282] on icon at bounding box center [1119, 283] width 14 height 14
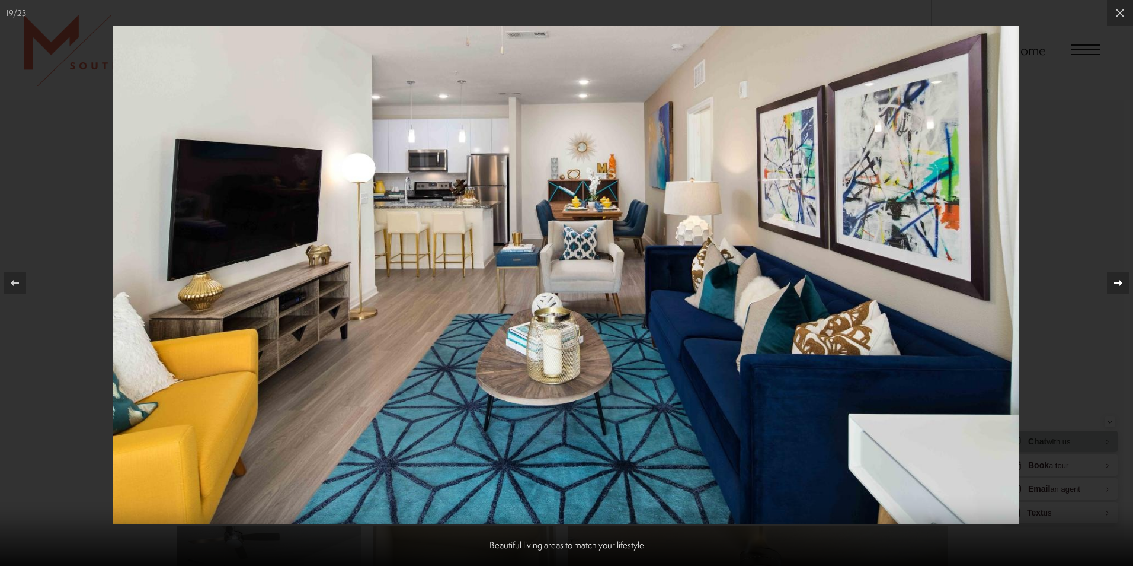
click at [1118, 282] on icon at bounding box center [1119, 283] width 14 height 14
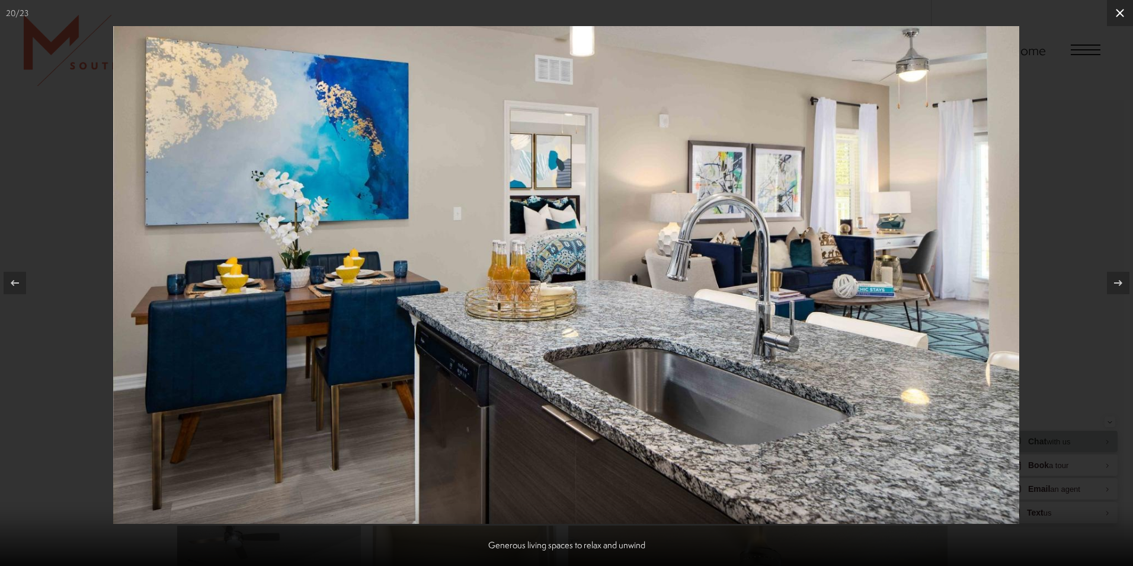
click at [1124, 19] on icon at bounding box center [1120, 13] width 14 height 14
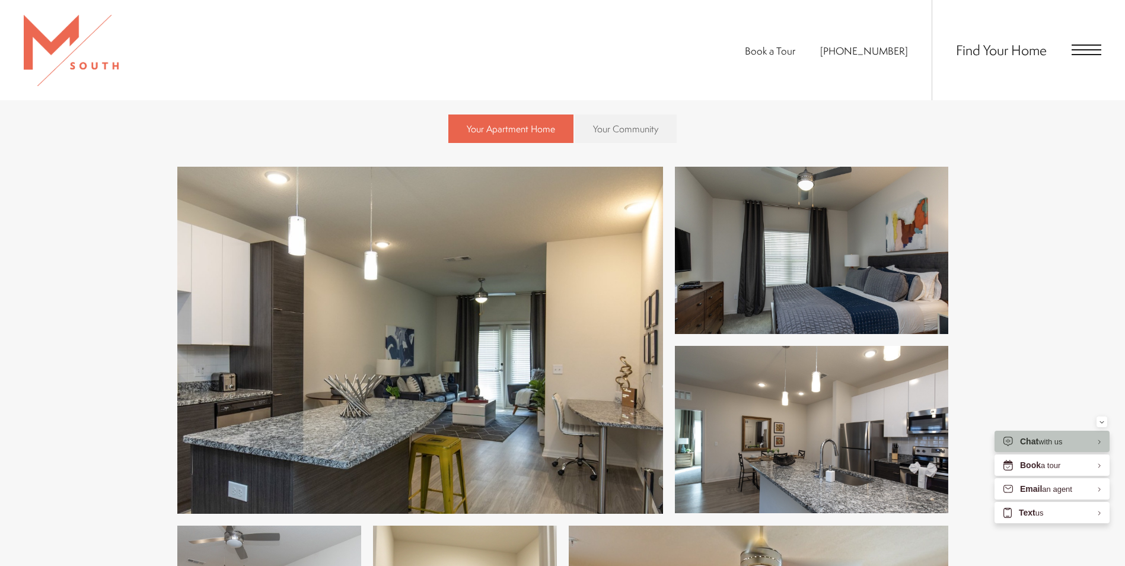
scroll to position [2216, 0]
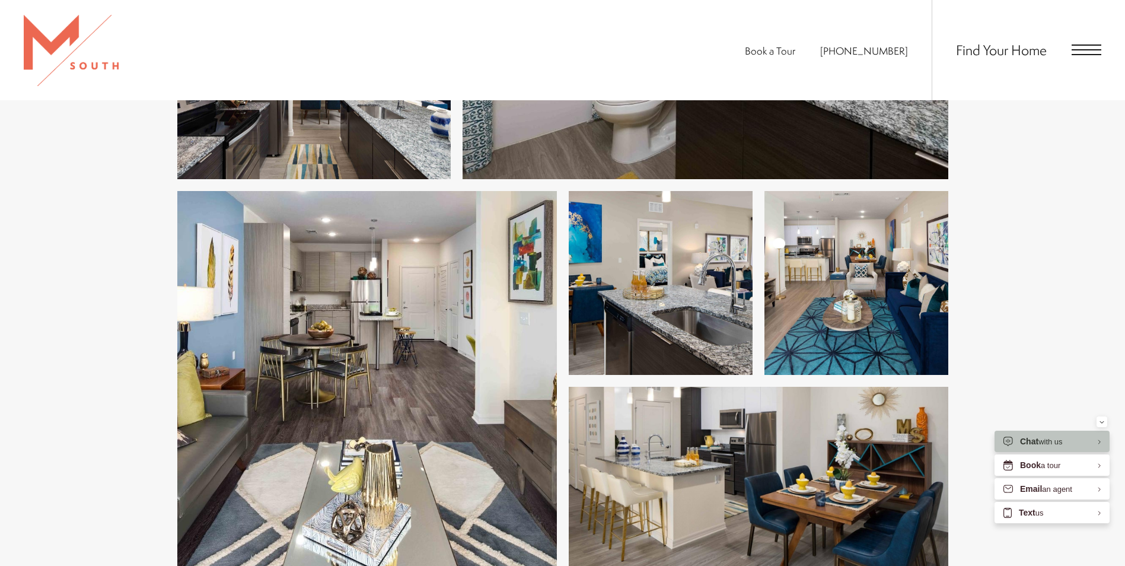
click at [1082, 53] on span "Open Menu" at bounding box center [1086, 49] width 30 height 11
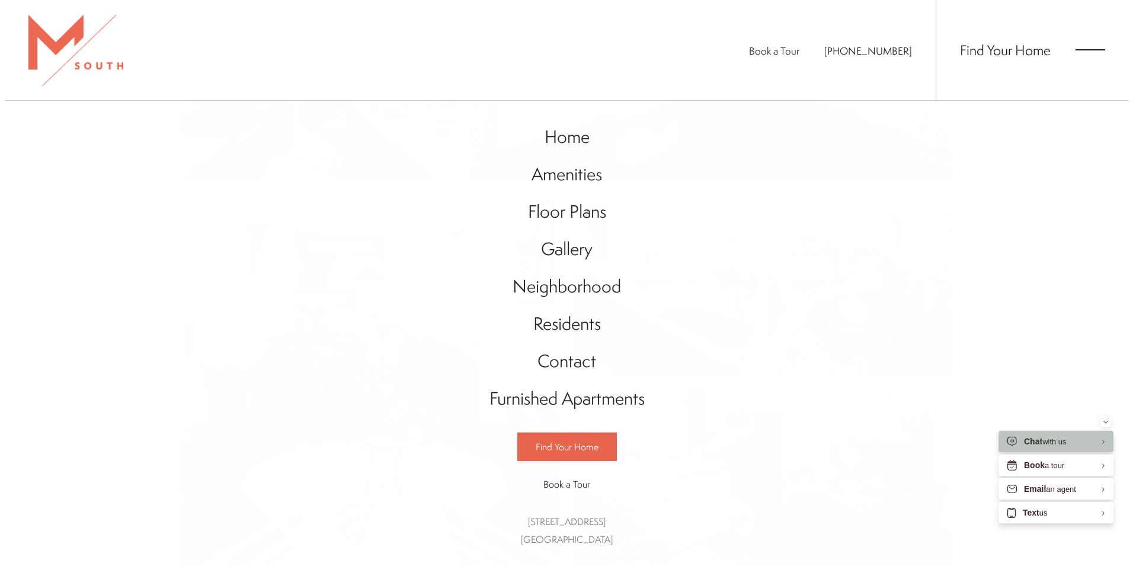
scroll to position [0, 0]
click at [598, 208] on span "Floor Plans" at bounding box center [567, 211] width 78 height 24
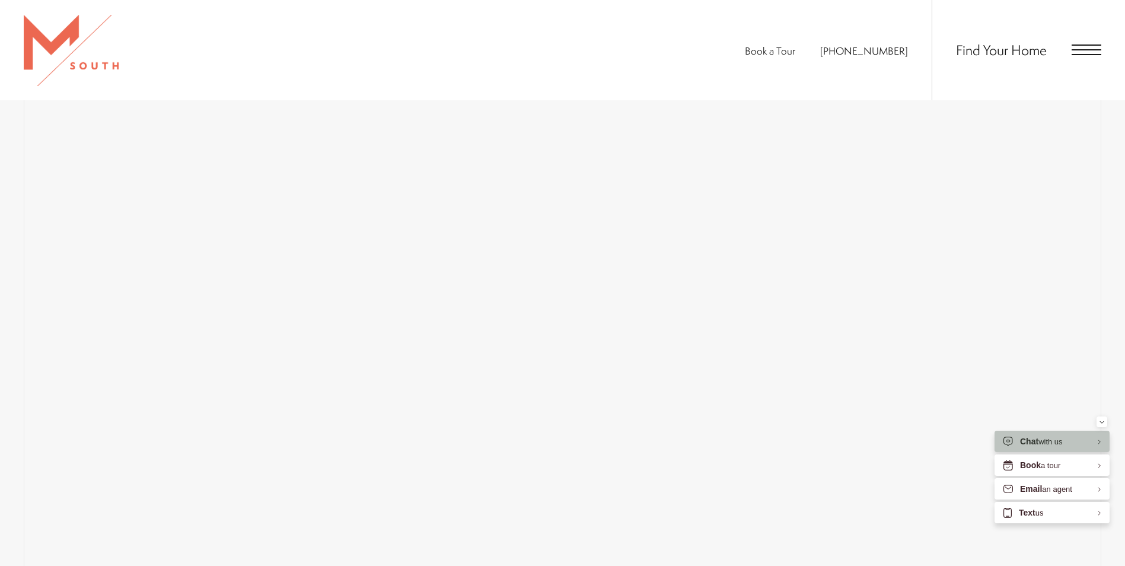
scroll to position [1024, 0]
